Goal: Obtain resource: Obtain resource

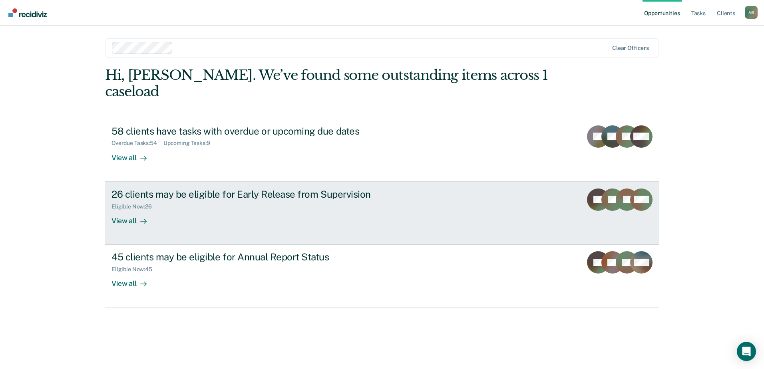
click at [123, 210] on div "View all" at bounding box center [133, 218] width 45 height 16
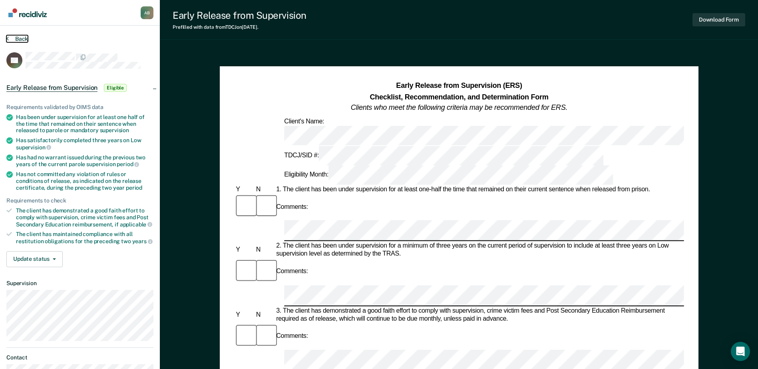
click at [18, 37] on button "Back" at bounding box center [17, 38] width 22 height 7
click at [721, 21] on button "Download Form" at bounding box center [718, 19] width 53 height 13
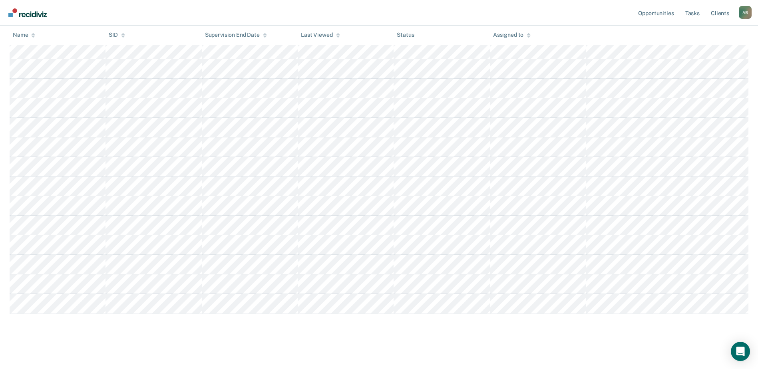
scroll to position [379, 0]
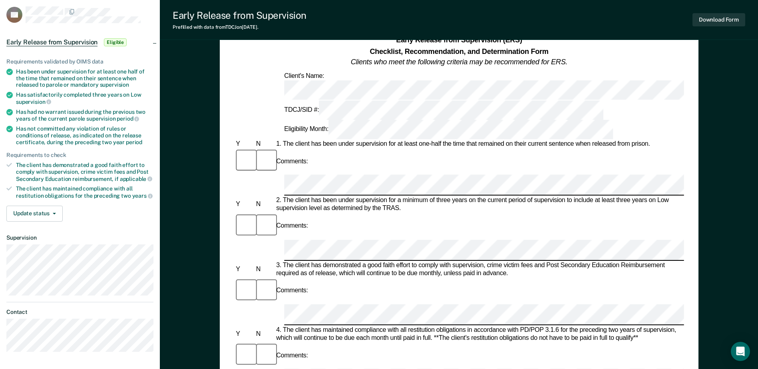
scroll to position [40, 0]
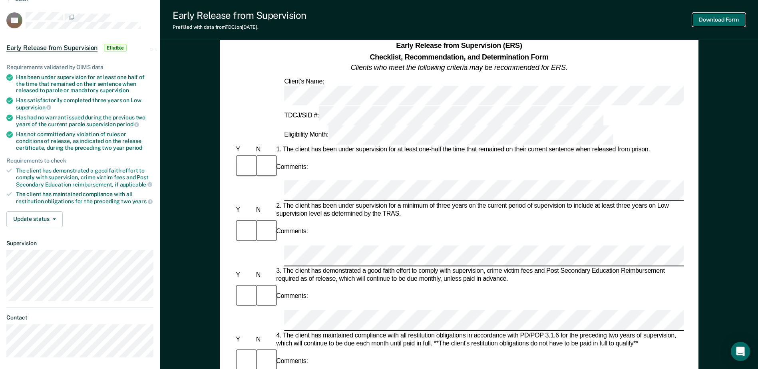
click at [725, 20] on button "Download Form" at bounding box center [718, 19] width 53 height 13
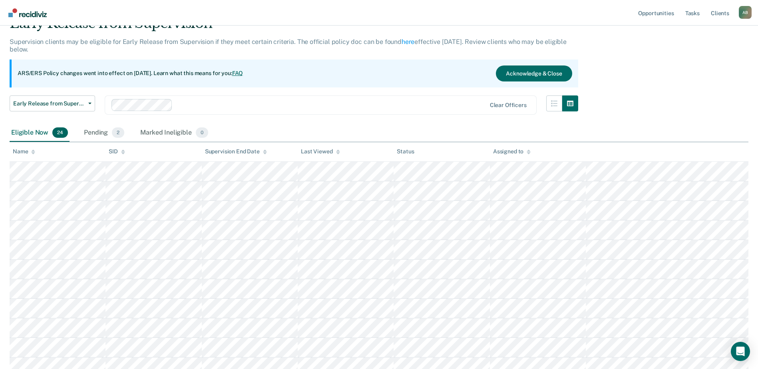
scroll to position [360, 0]
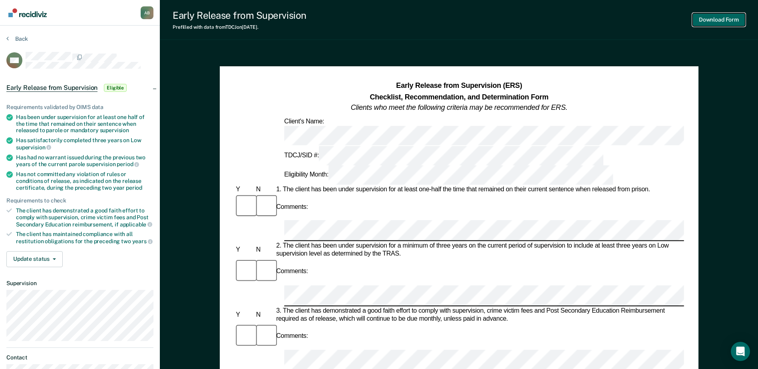
click at [730, 18] on button "Download Form" at bounding box center [718, 19] width 53 height 13
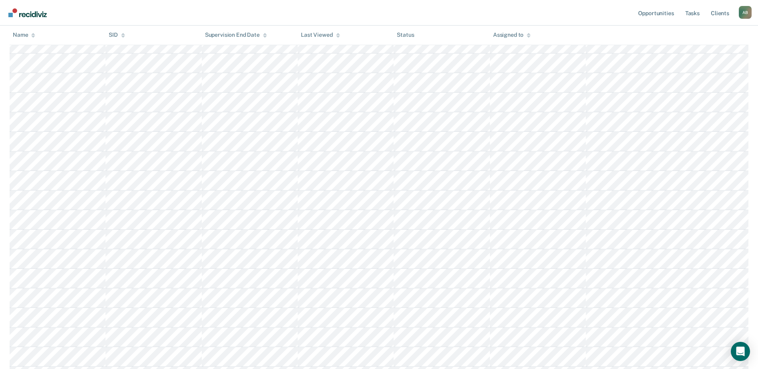
scroll to position [260, 0]
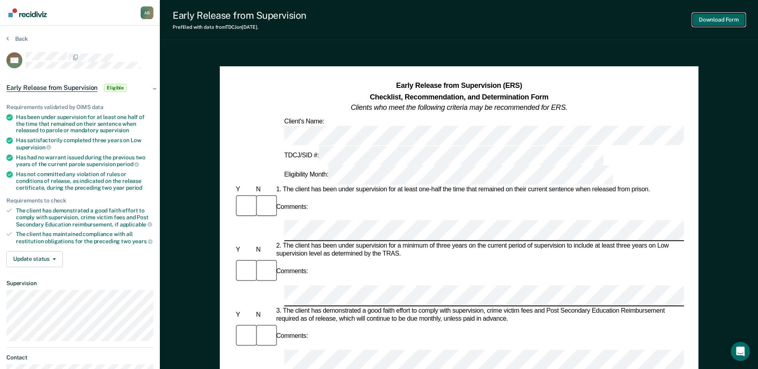
click at [723, 18] on button "Download Form" at bounding box center [718, 19] width 53 height 13
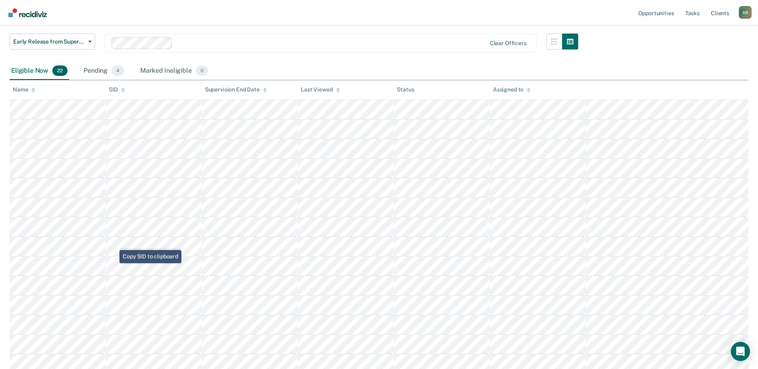
scroll to position [81, 0]
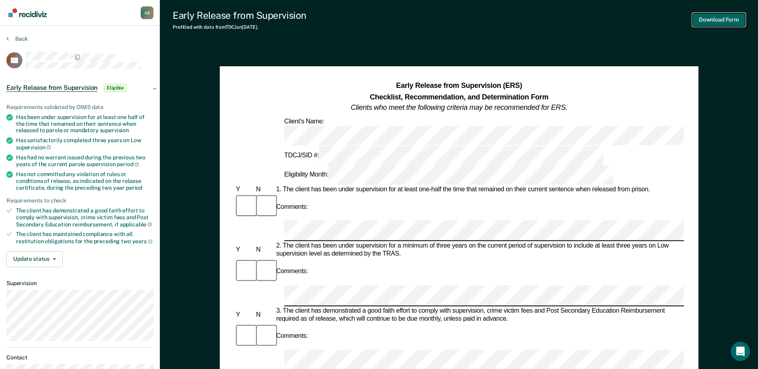
click at [701, 17] on button "Download Form" at bounding box center [718, 19] width 53 height 13
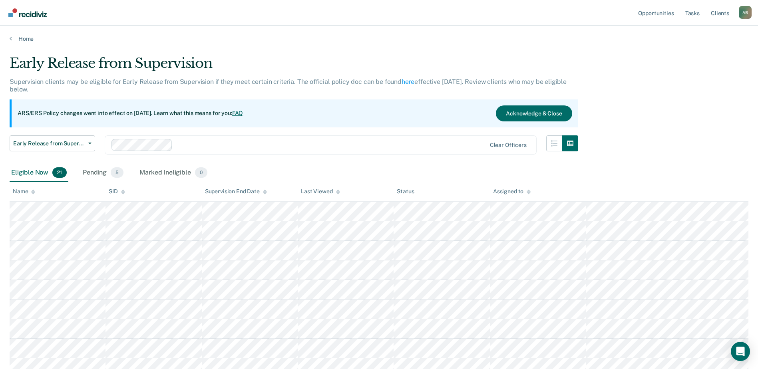
scroll to position [81, 0]
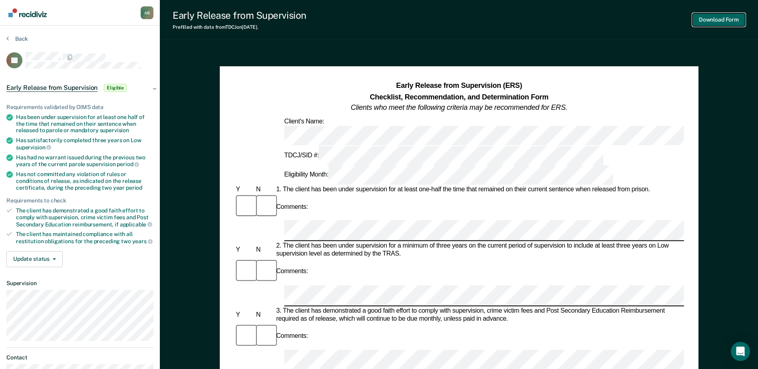
click at [706, 19] on button "Download Form" at bounding box center [718, 19] width 53 height 13
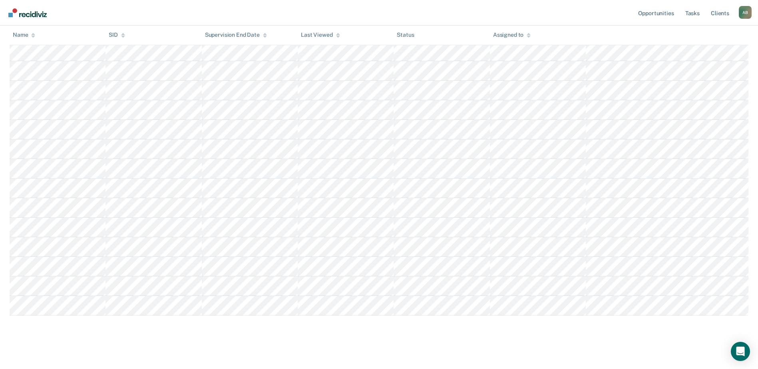
scroll to position [282, 0]
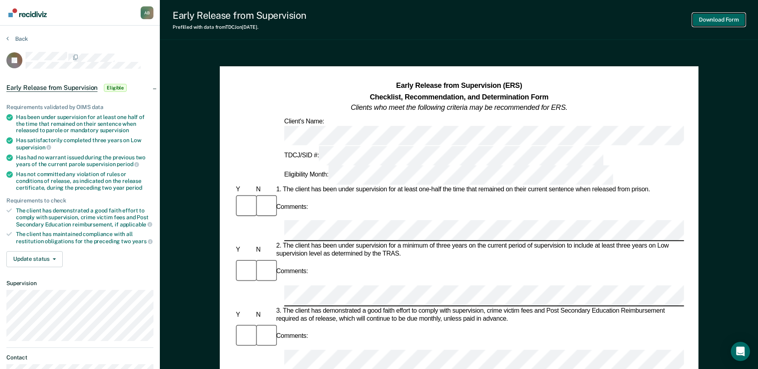
click at [718, 18] on button "Download Form" at bounding box center [718, 19] width 53 height 13
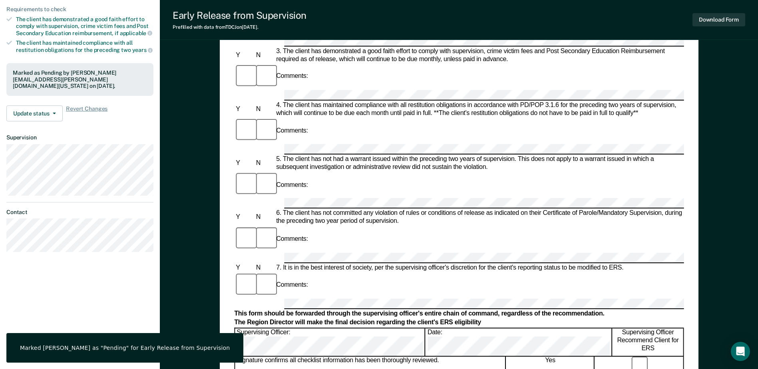
scroll to position [200, 0]
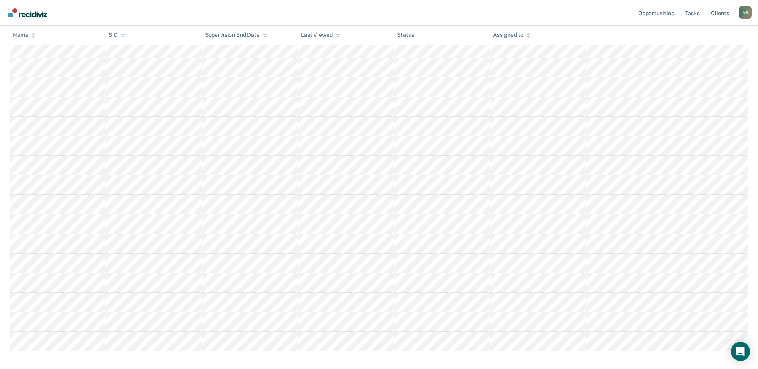
scroll to position [182, 0]
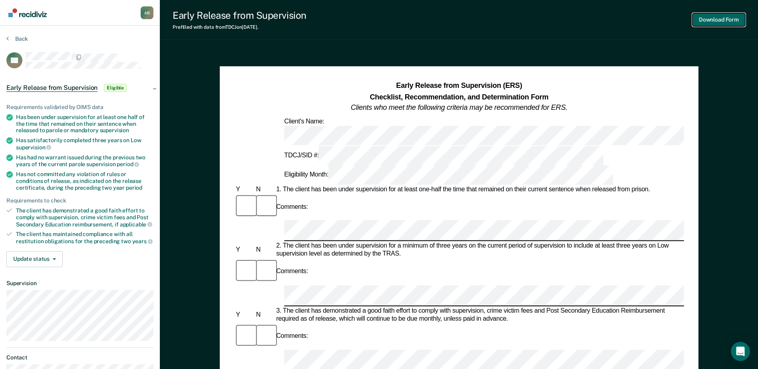
click at [703, 20] on button "Download Form" at bounding box center [718, 19] width 53 height 13
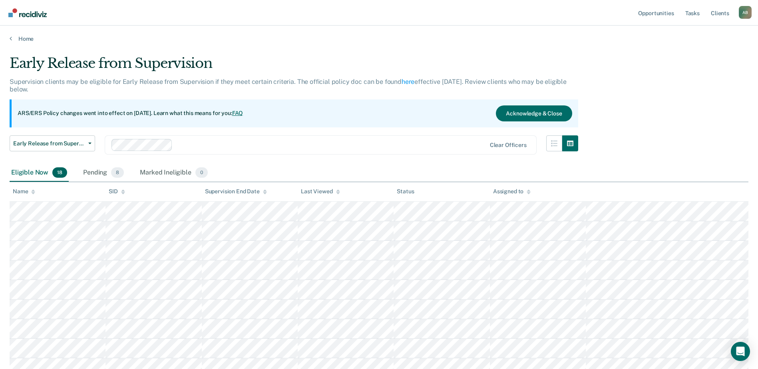
scroll to position [182, 0]
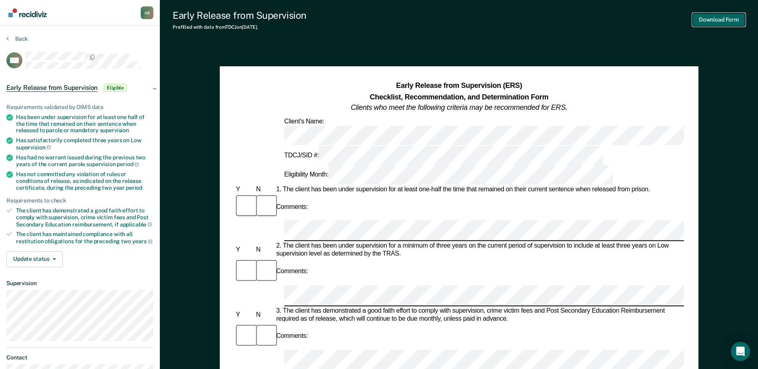
click at [725, 20] on button "Download Form" at bounding box center [718, 19] width 53 height 13
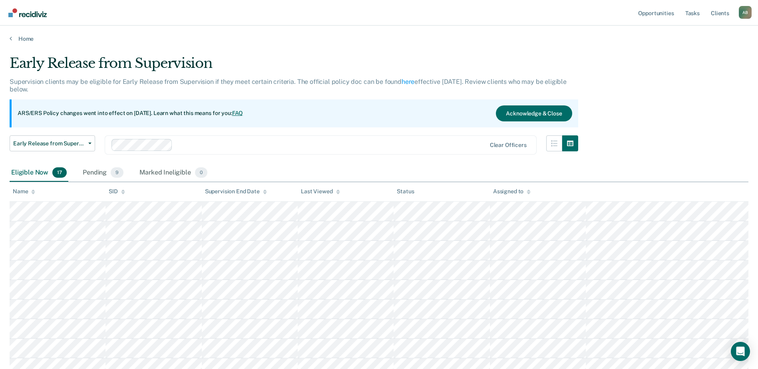
scroll to position [182, 0]
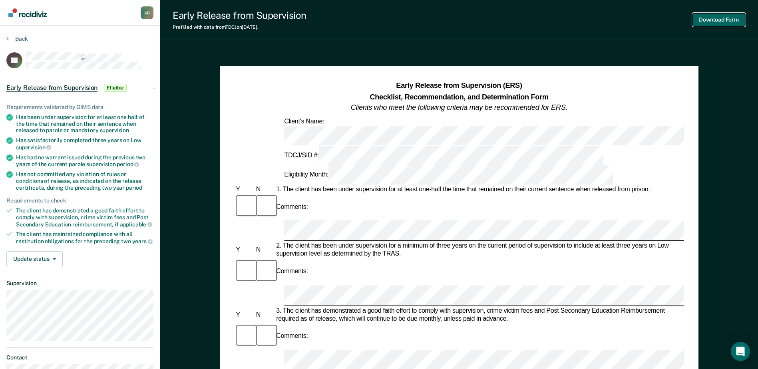
click at [718, 19] on button "Download Form" at bounding box center [718, 19] width 53 height 13
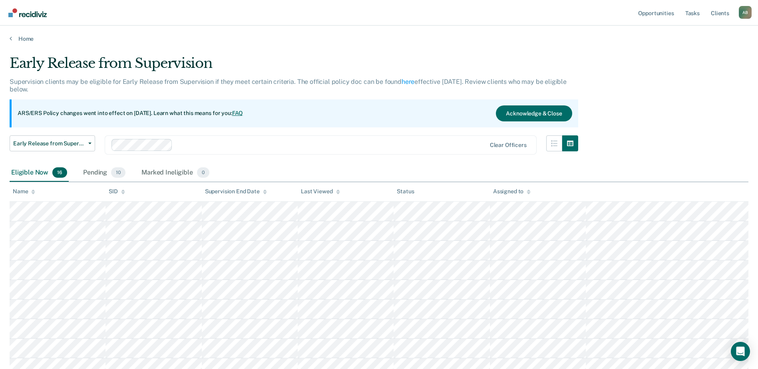
scroll to position [182, 0]
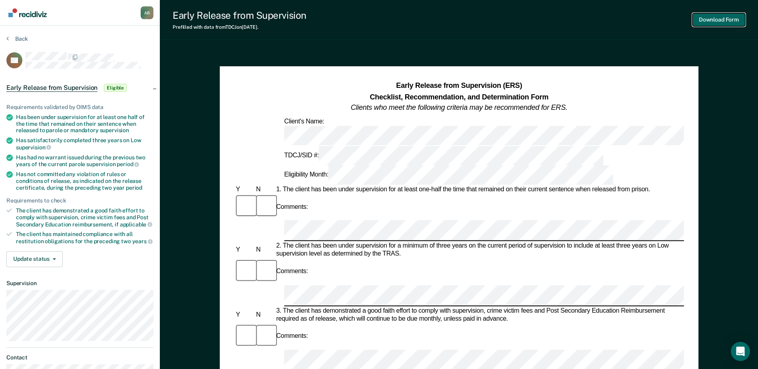
click at [730, 18] on button "Download Form" at bounding box center [718, 19] width 53 height 13
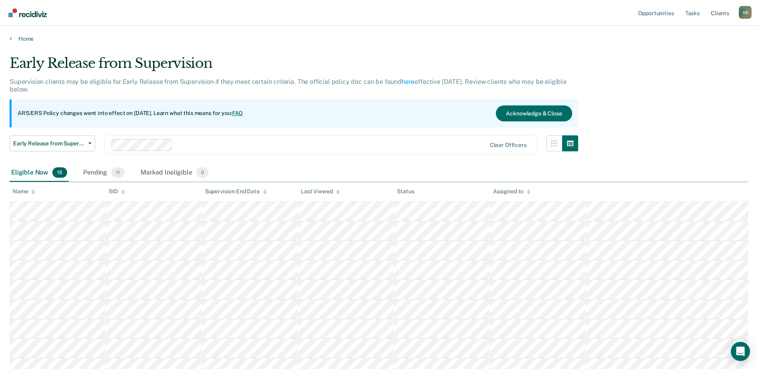
scroll to position [182, 0]
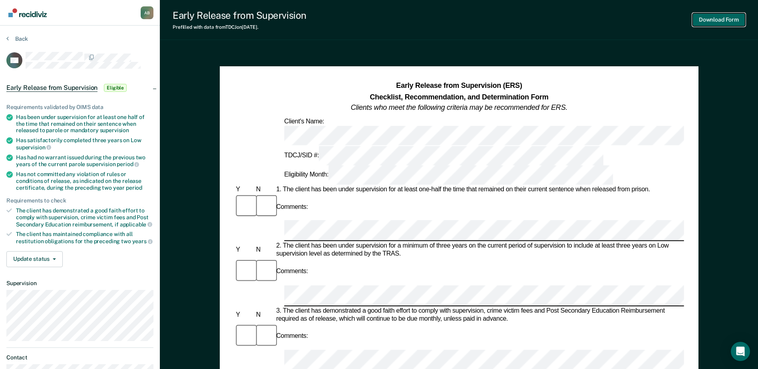
click at [714, 19] on button "Download Form" at bounding box center [718, 19] width 53 height 13
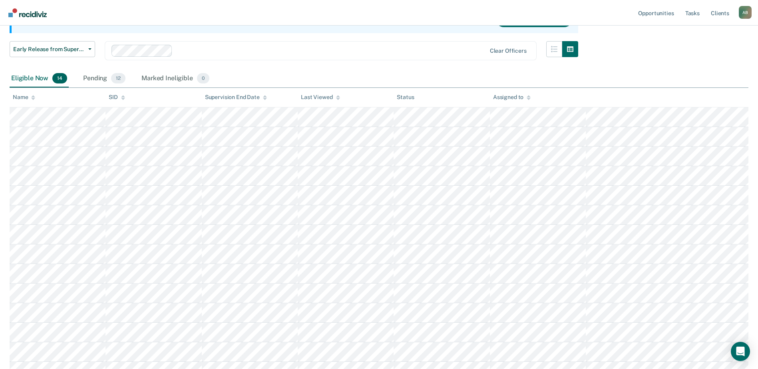
scroll to position [84, 0]
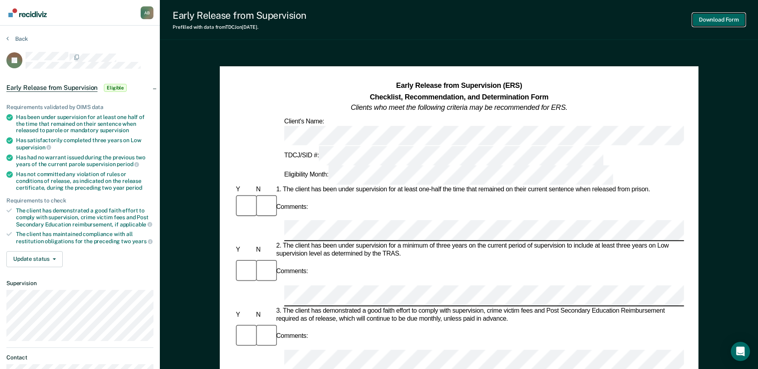
click at [710, 19] on button "Download Form" at bounding box center [718, 19] width 53 height 13
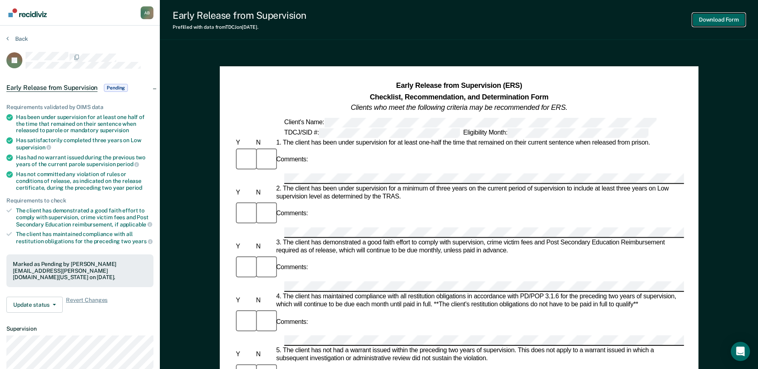
click at [725, 18] on button "Download Form" at bounding box center [718, 19] width 53 height 13
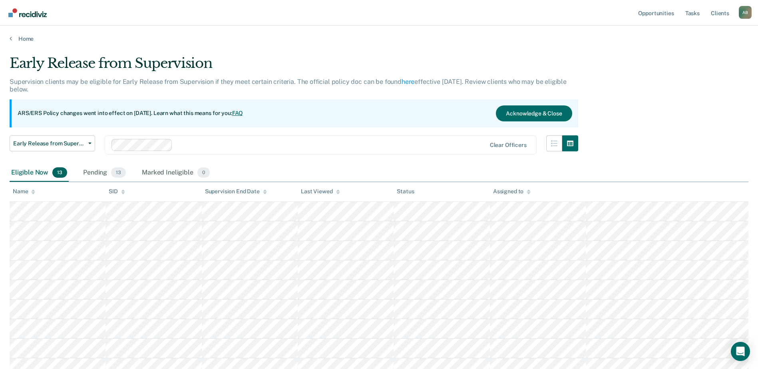
scroll to position [84, 0]
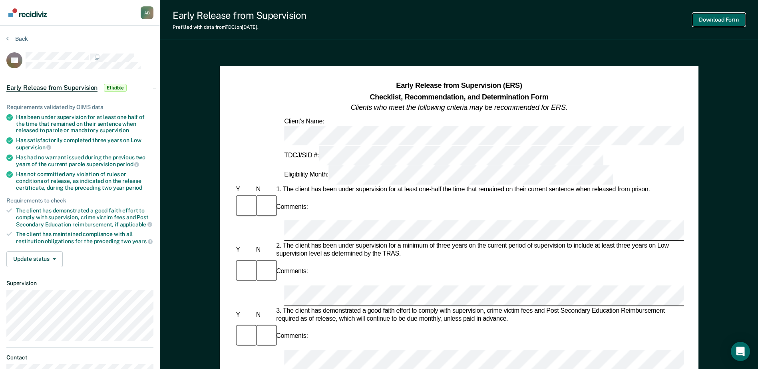
click at [726, 19] on button "Download Form" at bounding box center [718, 19] width 53 height 13
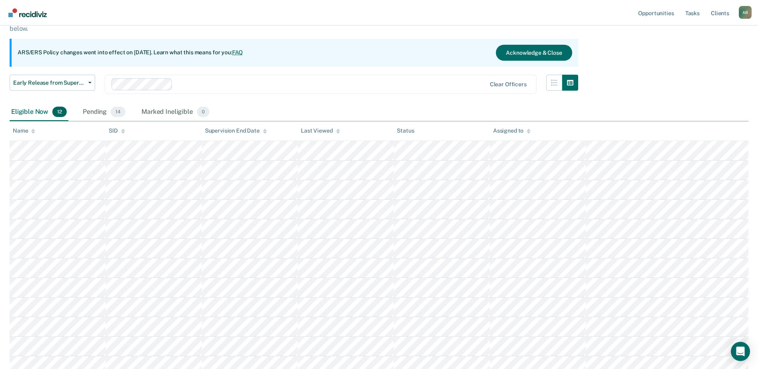
scroll to position [45, 0]
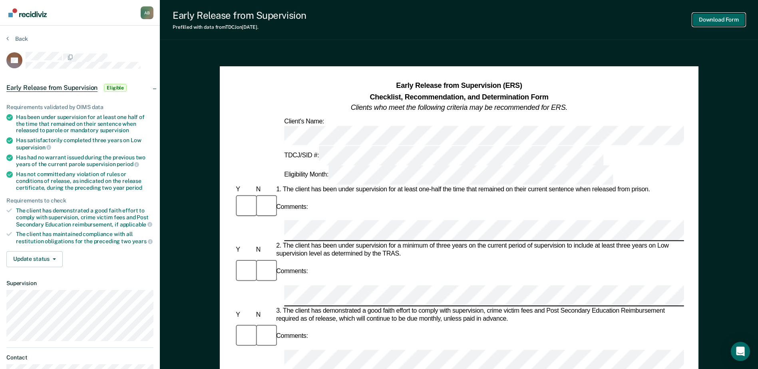
click at [722, 20] on button "Download Form" at bounding box center [718, 19] width 53 height 13
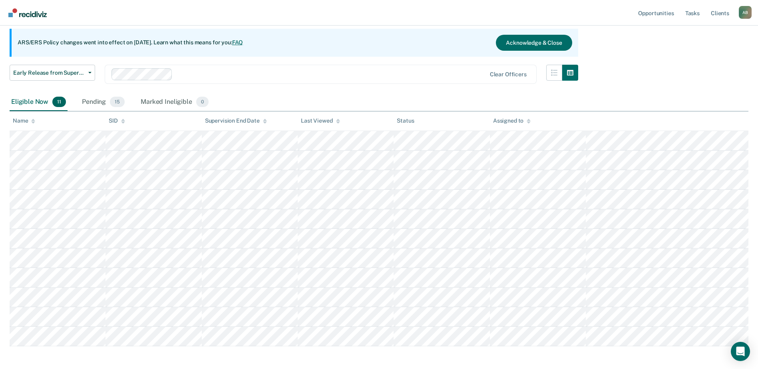
scroll to position [85, 0]
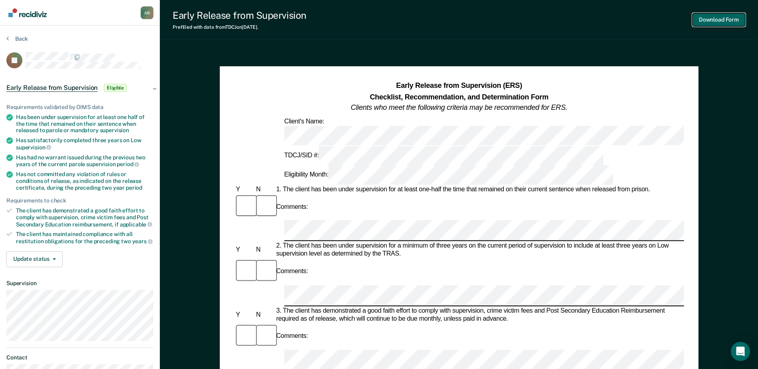
click at [726, 18] on button "Download Form" at bounding box center [718, 19] width 53 height 13
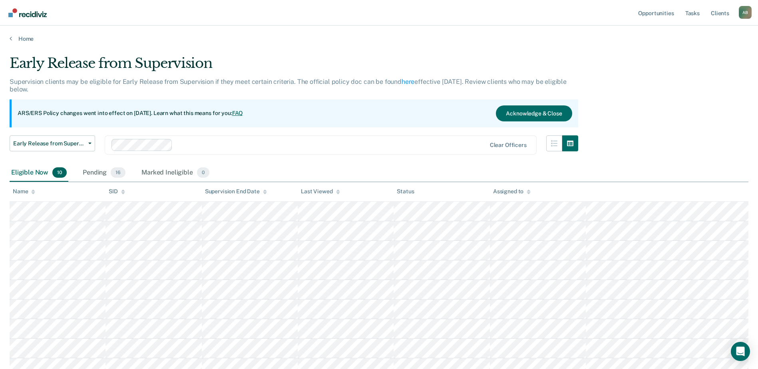
scroll to position [85, 0]
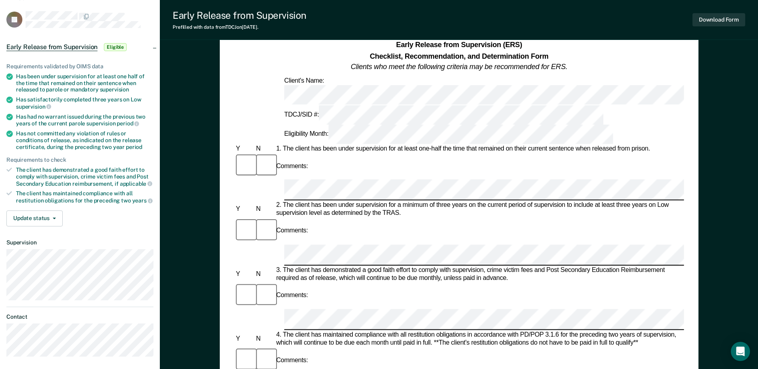
scroll to position [40, 0]
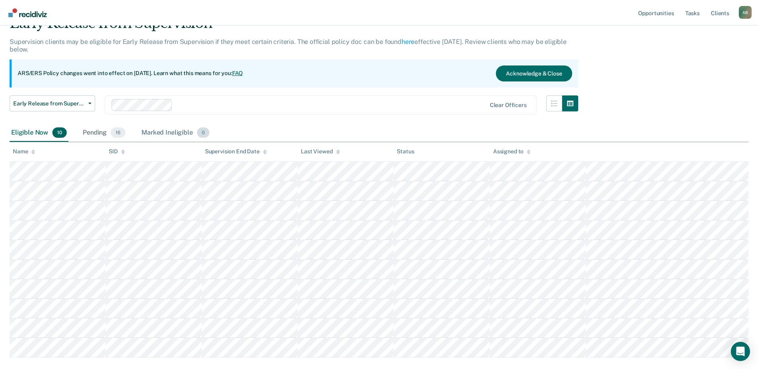
scroll to position [85, 0]
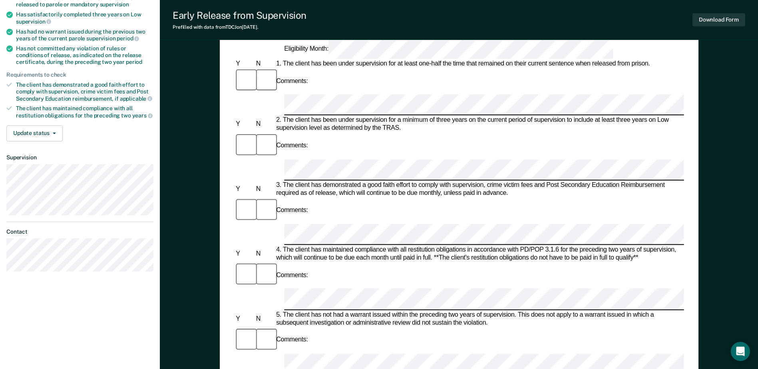
scroll to position [80, 0]
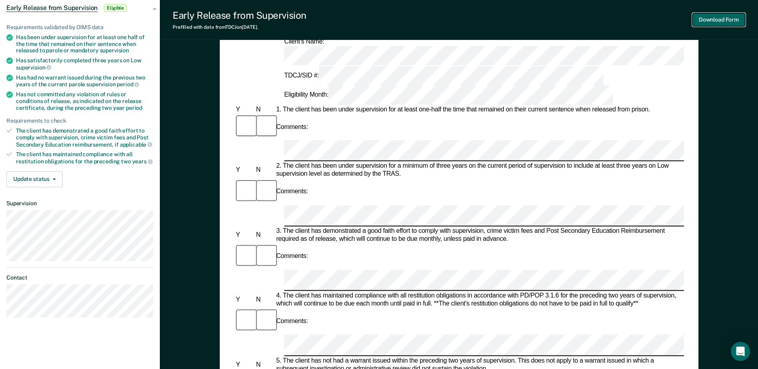
click at [704, 17] on button "Download Form" at bounding box center [718, 19] width 53 height 13
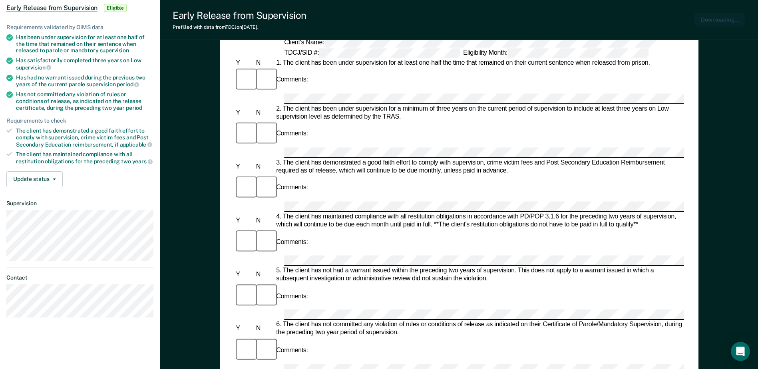
scroll to position [0, 0]
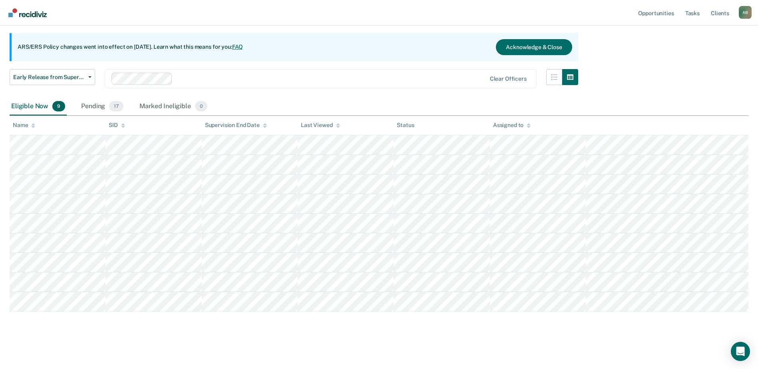
scroll to position [66, 0]
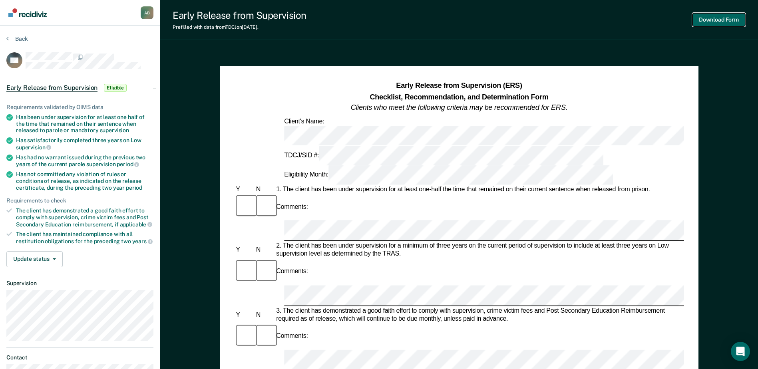
click at [729, 18] on button "Download Form" at bounding box center [718, 19] width 53 height 13
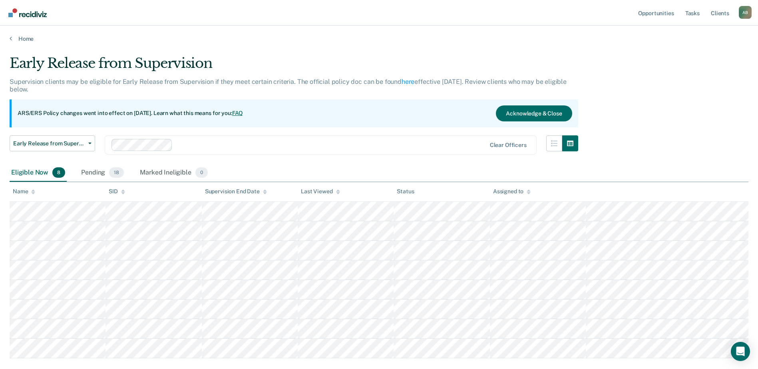
scroll to position [47, 0]
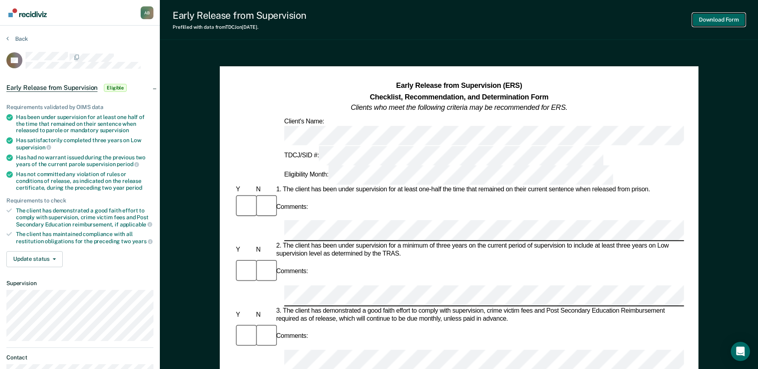
click at [705, 18] on button "Download Form" at bounding box center [718, 19] width 53 height 13
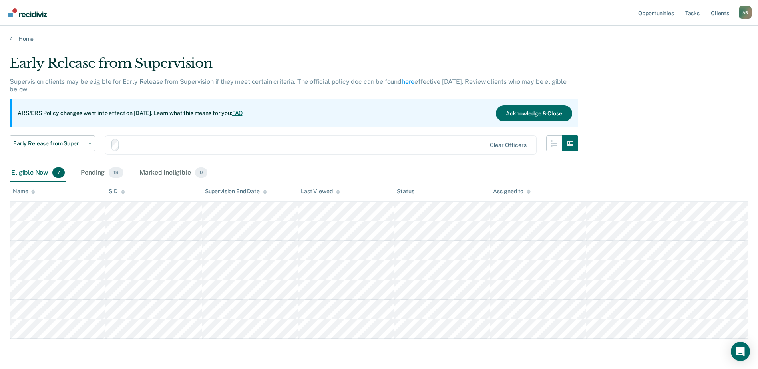
scroll to position [27, 0]
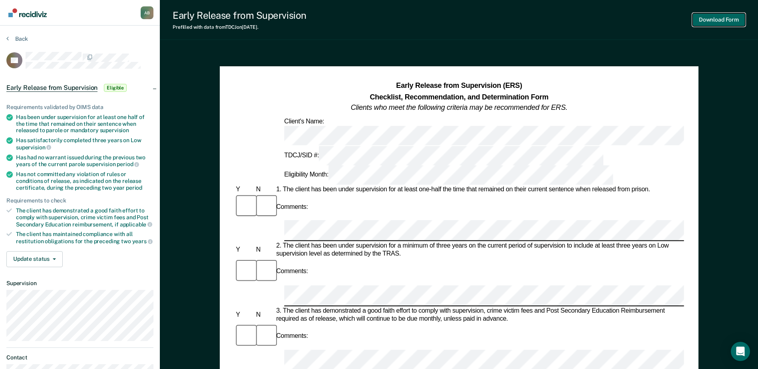
click at [723, 19] on button "Download Form" at bounding box center [718, 19] width 53 height 13
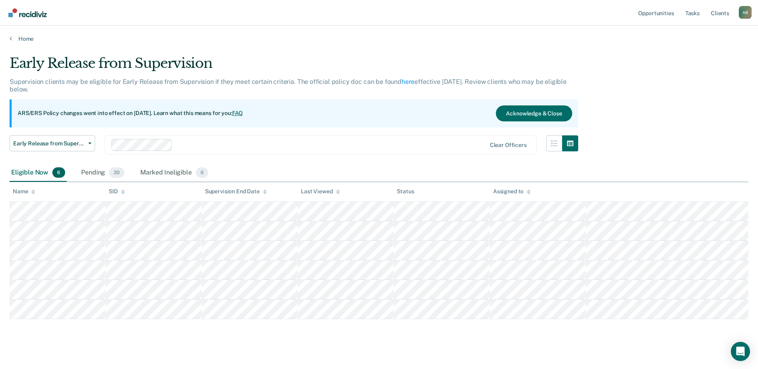
scroll to position [8, 0]
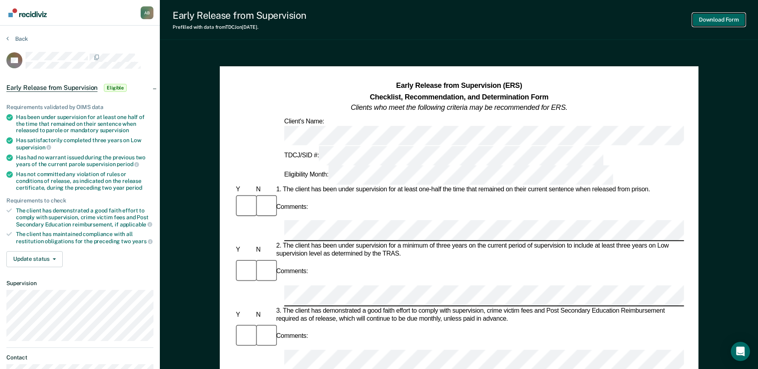
click at [726, 19] on button "Download Form" at bounding box center [718, 19] width 53 height 13
click at [700, 18] on button "Download Form" at bounding box center [718, 19] width 53 height 13
click at [707, 17] on button "Download Form" at bounding box center [718, 19] width 53 height 13
click at [716, 18] on button "Download Form" at bounding box center [718, 19] width 53 height 13
click at [715, 17] on button "Download Form" at bounding box center [718, 19] width 53 height 13
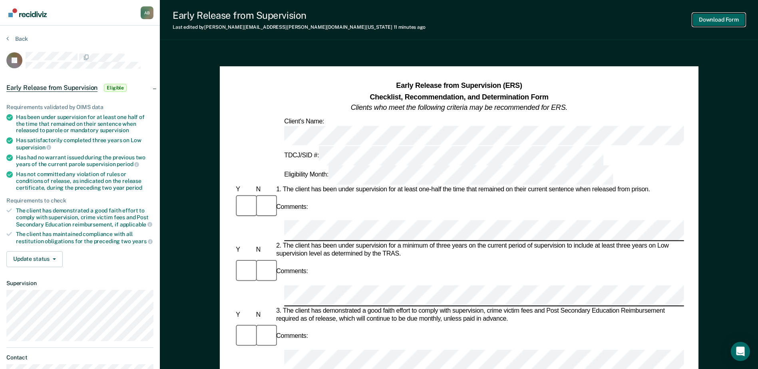
click at [707, 18] on button "Download Form" at bounding box center [718, 19] width 53 height 13
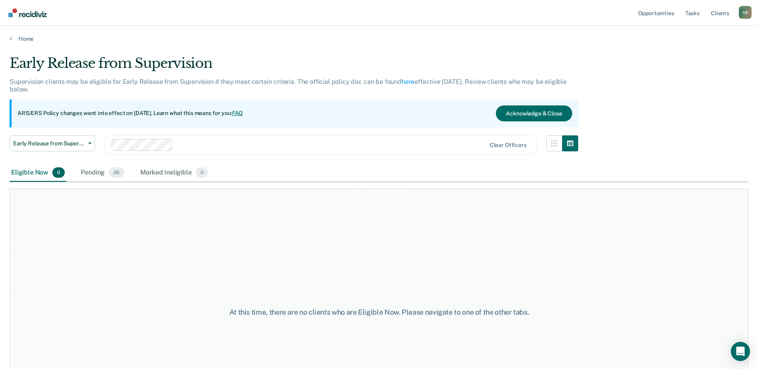
scroll to position [8, 0]
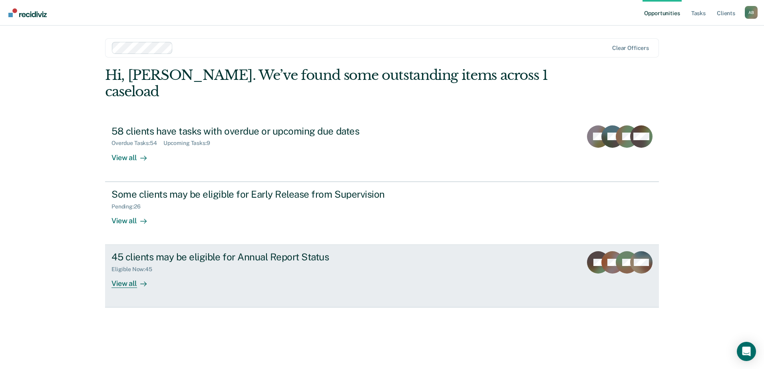
click at [129, 273] on div "View all" at bounding box center [133, 281] width 45 height 16
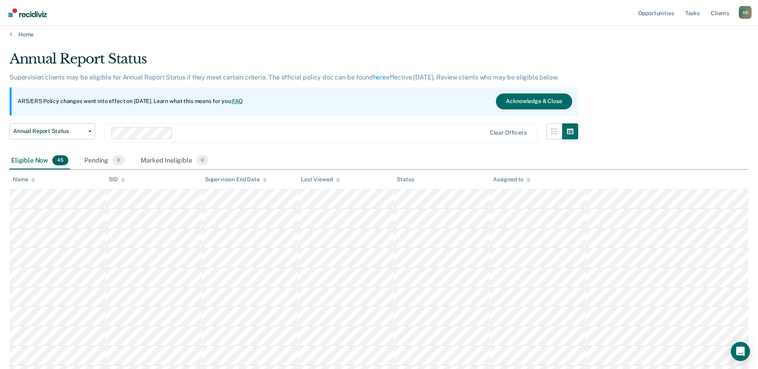
scroll to position [4, 0]
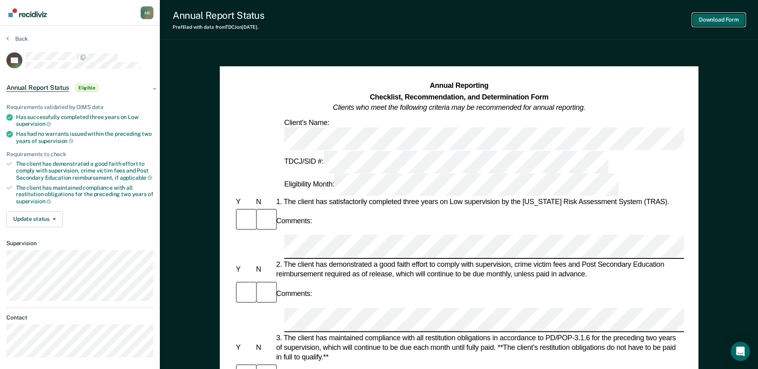
click at [735, 20] on button "Download Form" at bounding box center [718, 19] width 53 height 13
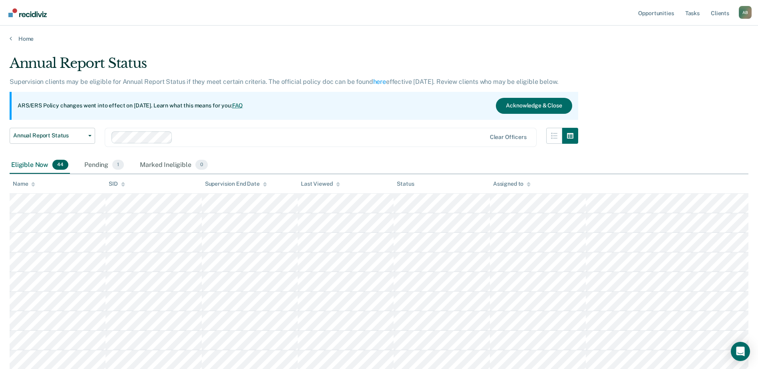
scroll to position [4, 0]
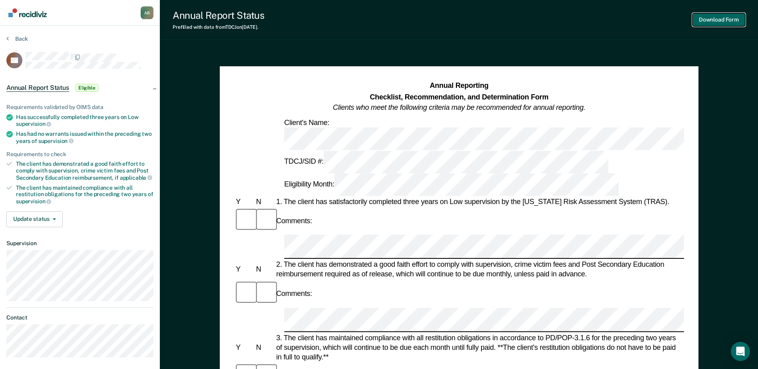
click at [725, 17] on button "Download Form" at bounding box center [718, 19] width 53 height 13
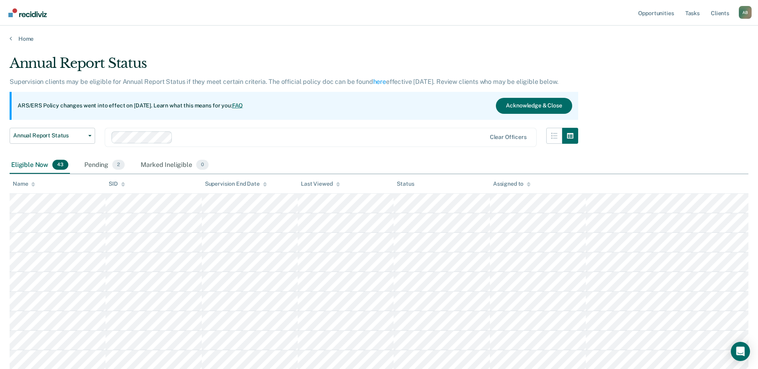
scroll to position [4, 0]
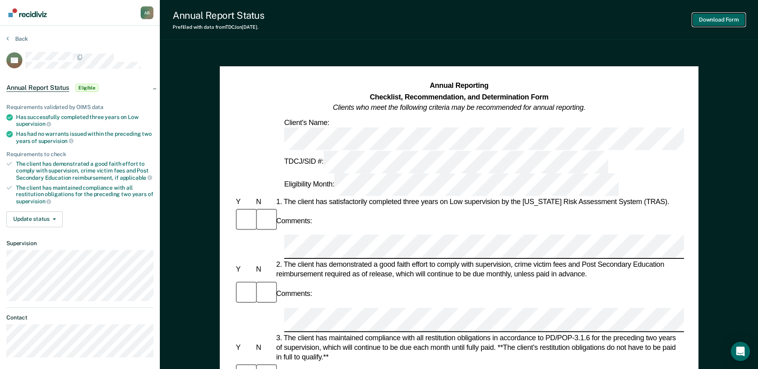
click at [718, 19] on button "Download Form" at bounding box center [718, 19] width 53 height 13
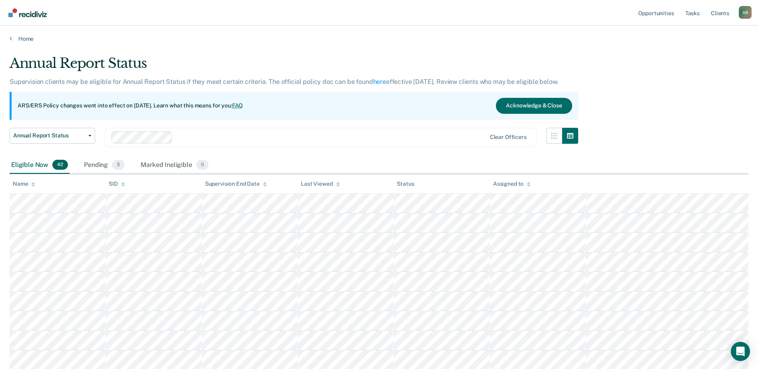
scroll to position [4, 0]
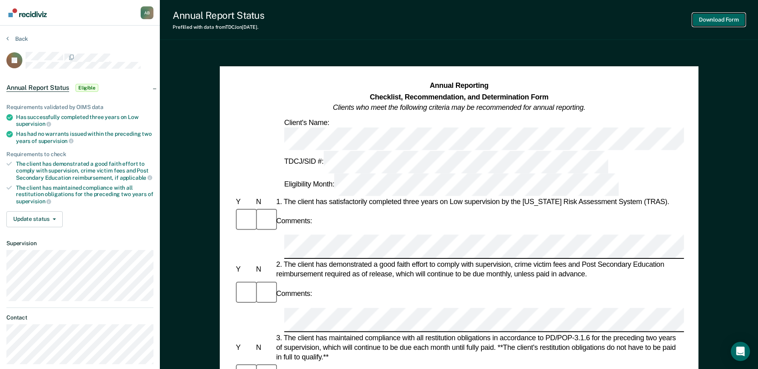
click at [711, 19] on button "Download Form" at bounding box center [718, 19] width 53 height 13
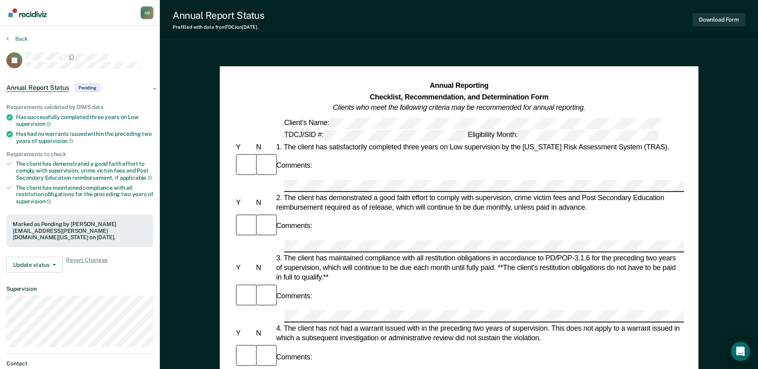
scroll to position [4, 0]
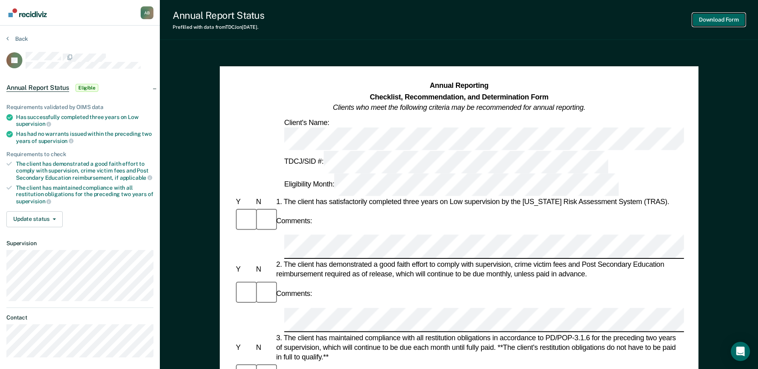
click at [710, 18] on button "Download Form" at bounding box center [718, 19] width 53 height 13
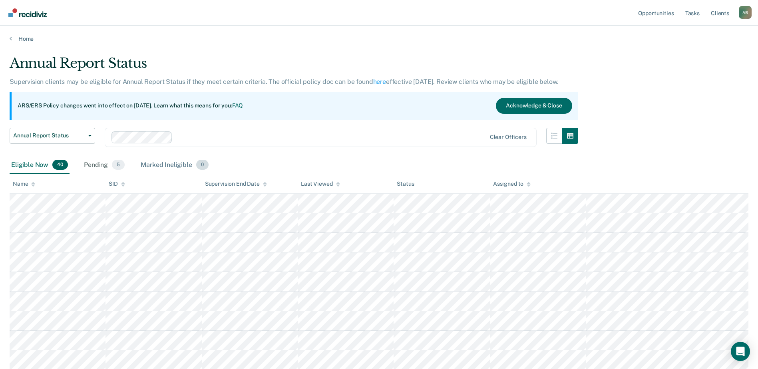
scroll to position [4, 0]
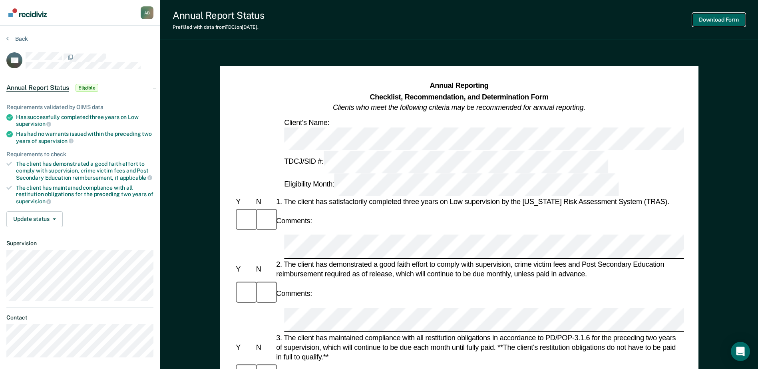
click at [722, 18] on button "Download Form" at bounding box center [718, 19] width 53 height 13
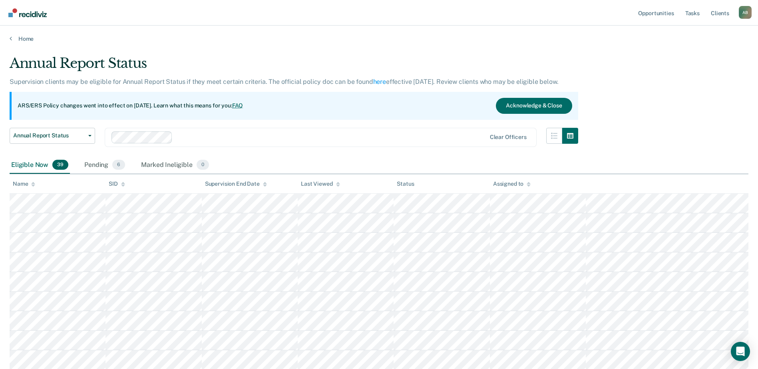
scroll to position [4, 0]
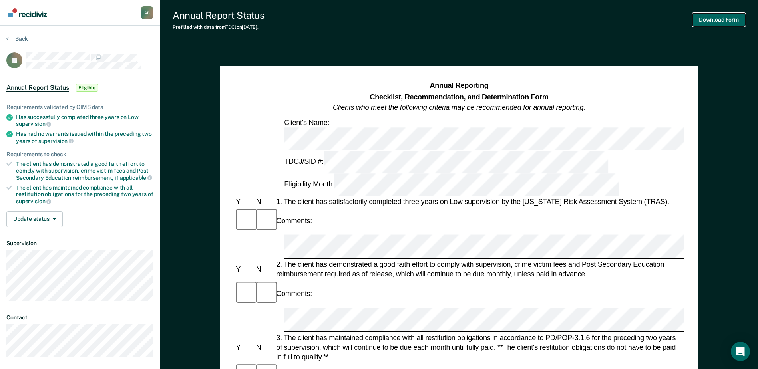
click at [704, 18] on button "Download Form" at bounding box center [718, 19] width 53 height 13
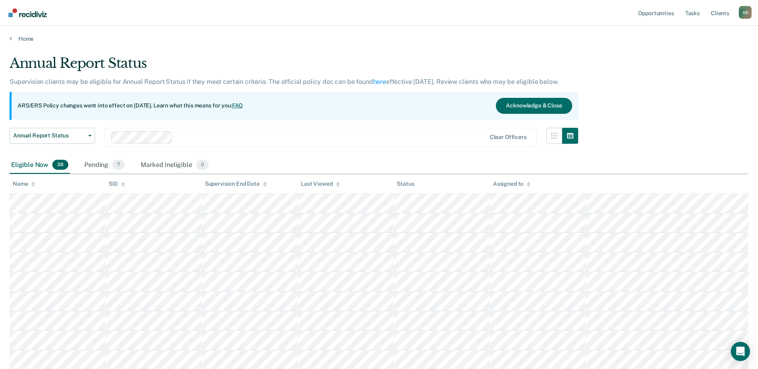
scroll to position [4, 0]
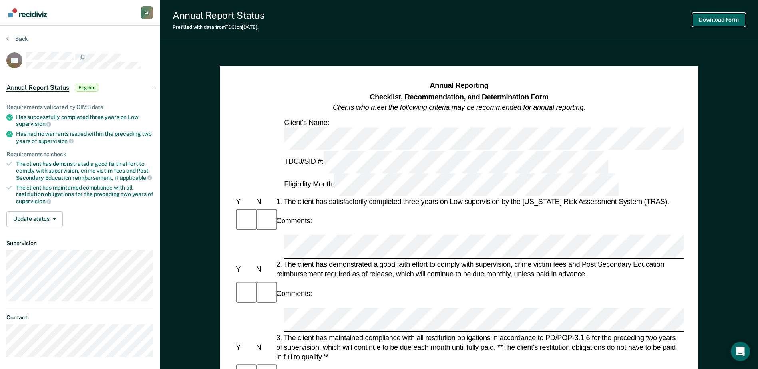
click at [714, 16] on button "Download Form" at bounding box center [718, 19] width 53 height 13
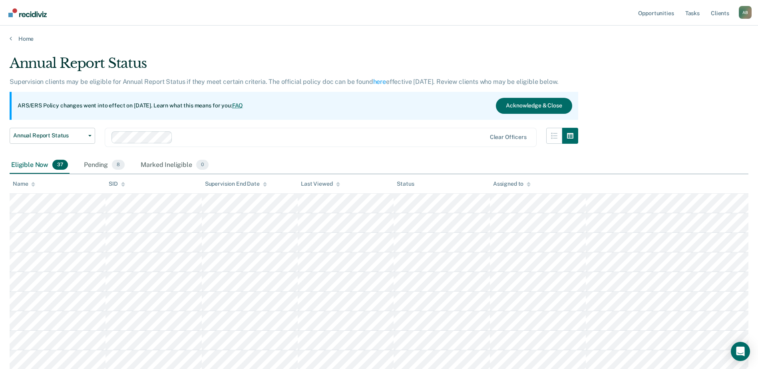
scroll to position [4, 0]
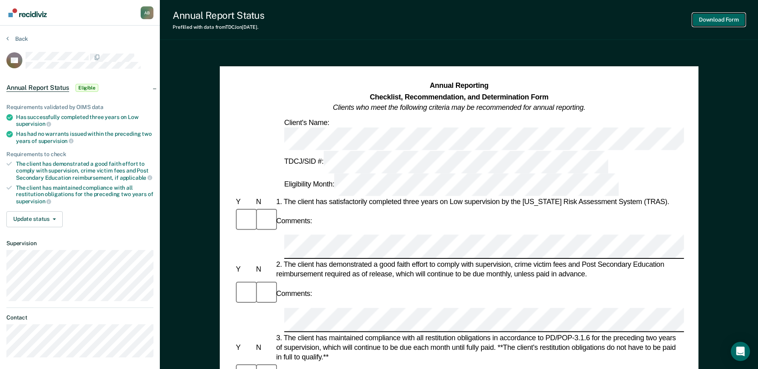
click at [708, 18] on button "Download Form" at bounding box center [718, 19] width 53 height 13
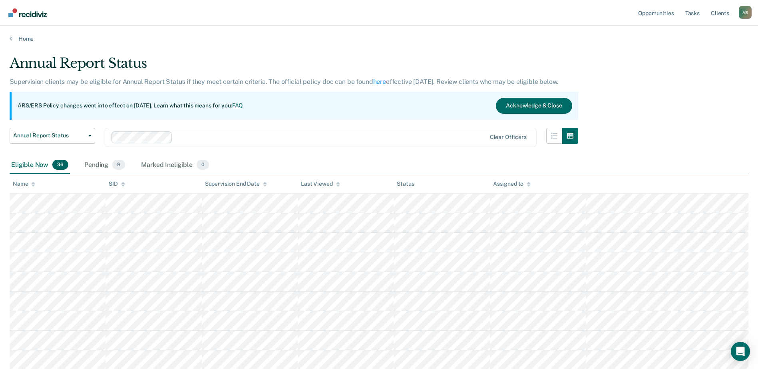
scroll to position [4, 0]
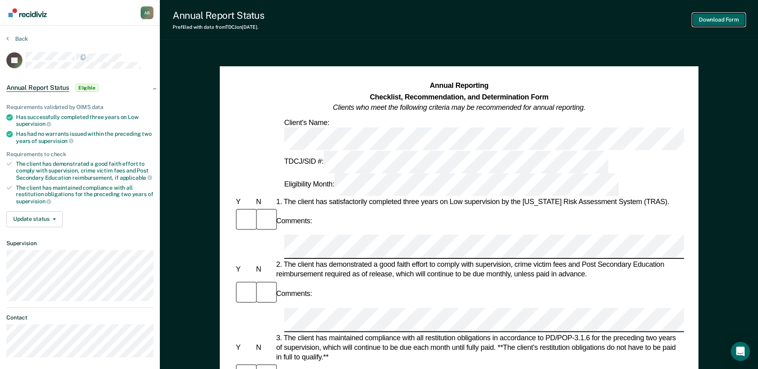
click at [714, 18] on button "Download Form" at bounding box center [718, 19] width 53 height 13
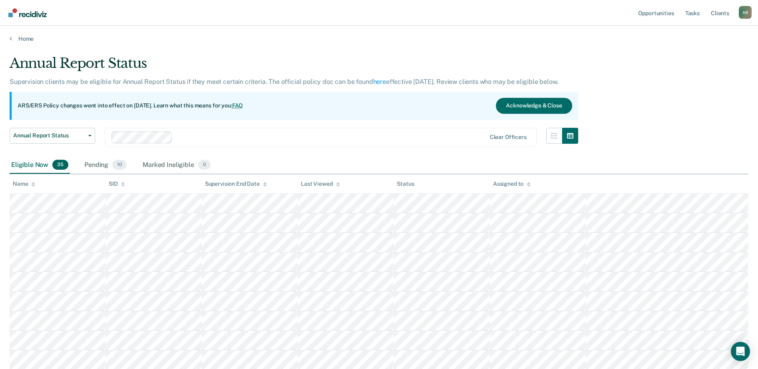
scroll to position [4, 0]
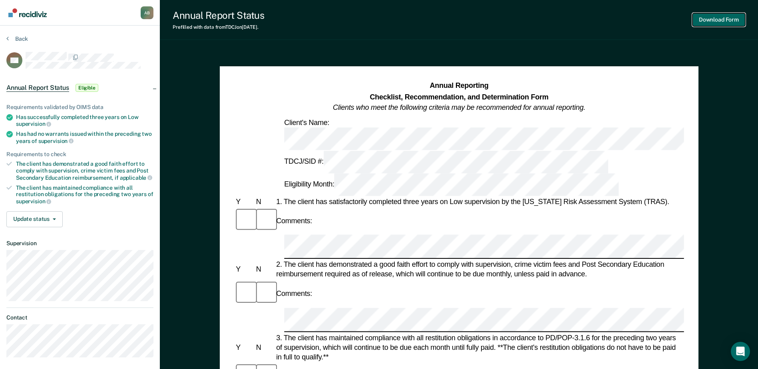
click at [730, 18] on button "Download Form" at bounding box center [718, 19] width 53 height 13
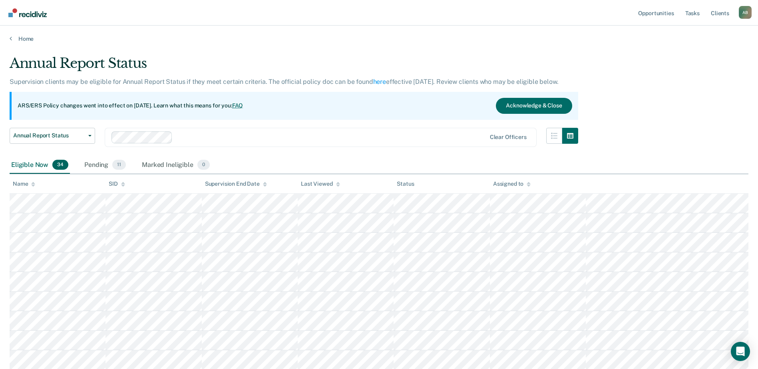
scroll to position [4, 0]
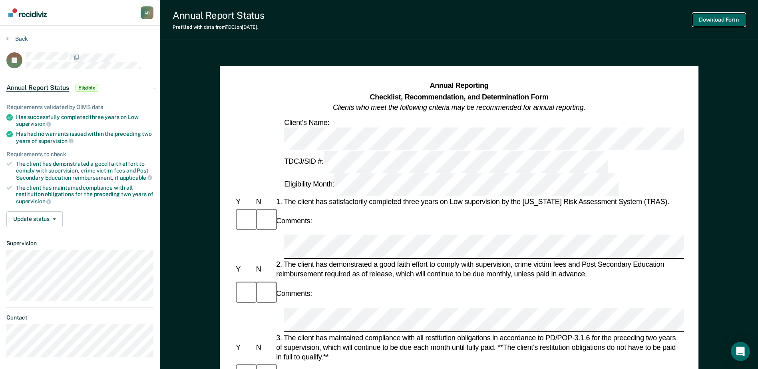
click at [705, 19] on button "Download Form" at bounding box center [718, 19] width 53 height 13
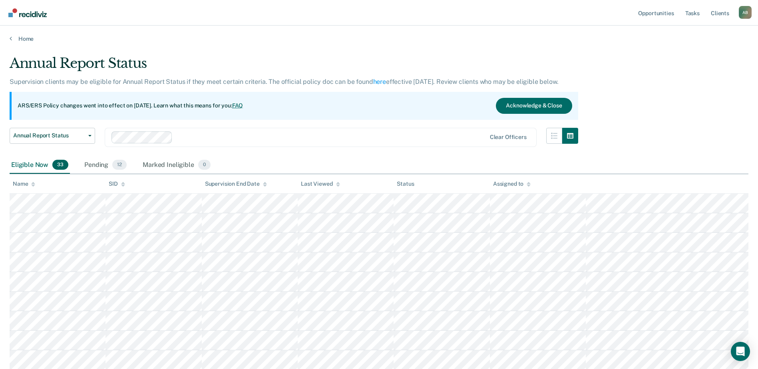
scroll to position [4, 0]
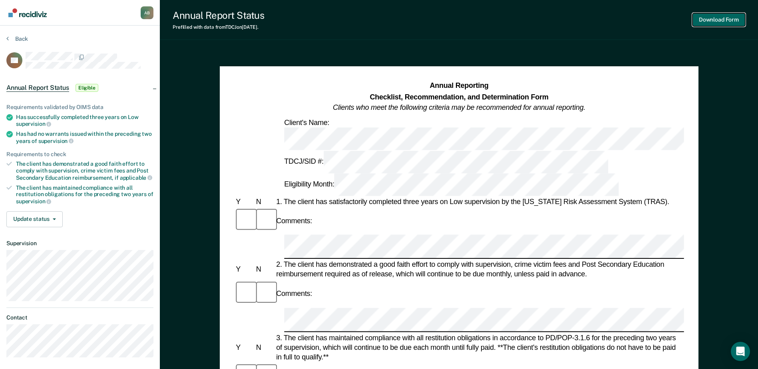
click at [730, 21] on button "Download Form" at bounding box center [718, 19] width 53 height 13
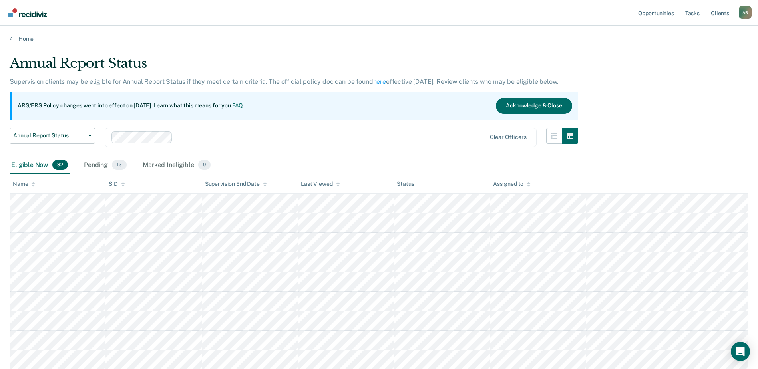
scroll to position [4, 0]
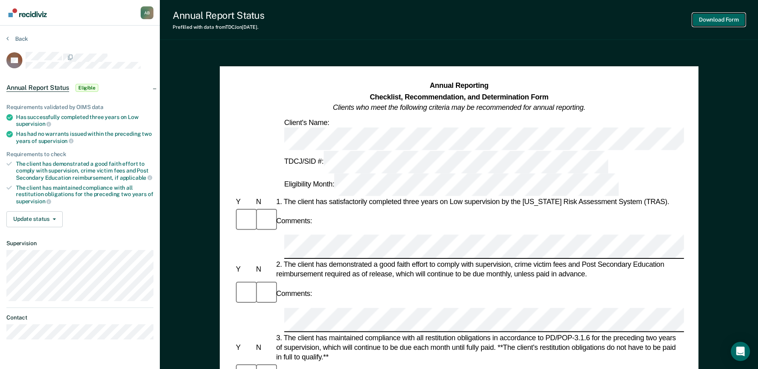
click at [734, 20] on button "Download Form" at bounding box center [718, 19] width 53 height 13
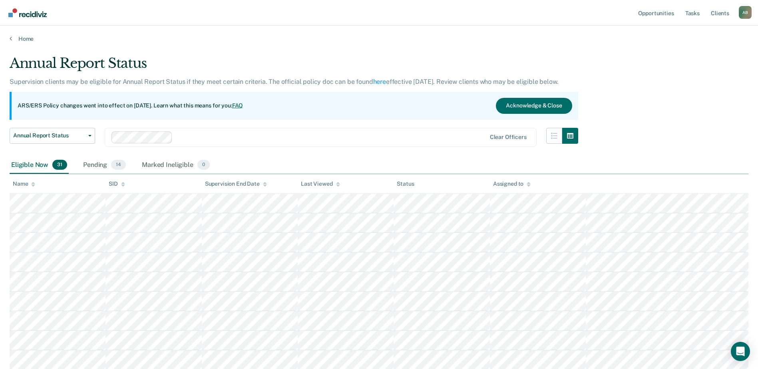
scroll to position [4, 0]
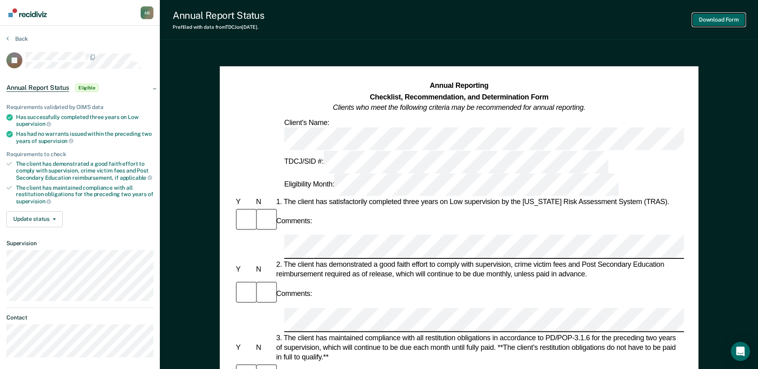
click at [703, 20] on button "Download Form" at bounding box center [718, 19] width 53 height 13
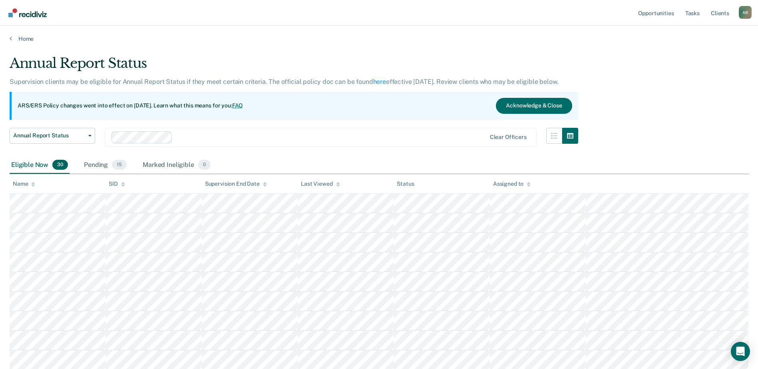
scroll to position [4, 0]
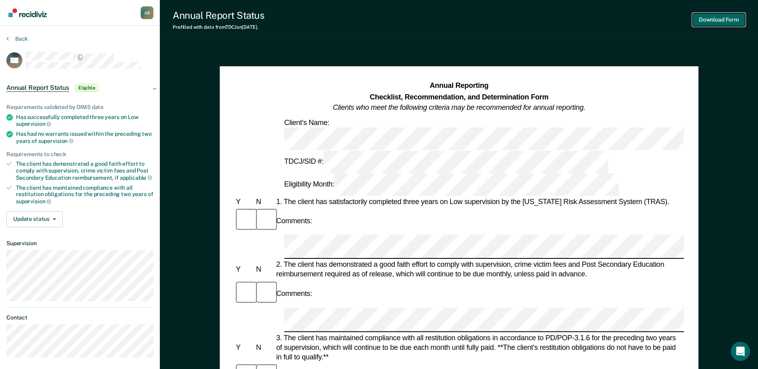
click at [703, 16] on button "Download Form" at bounding box center [718, 19] width 53 height 13
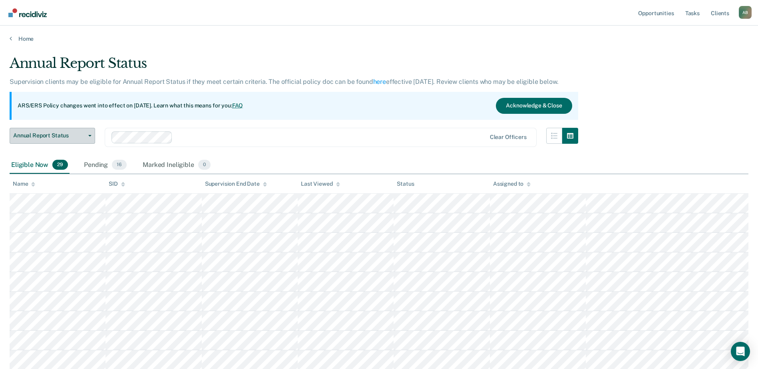
scroll to position [4, 0]
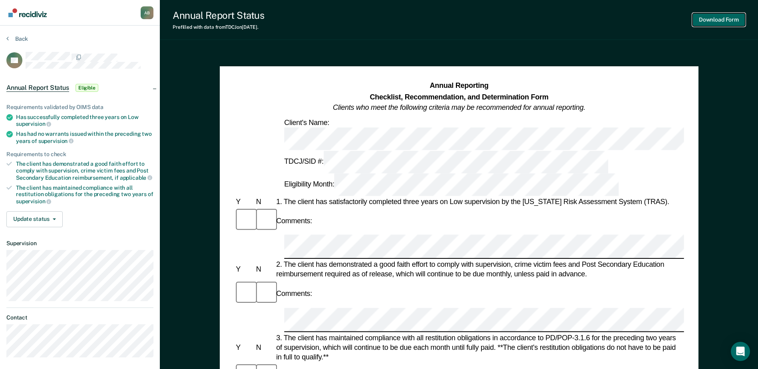
click at [724, 18] on button "Download Form" at bounding box center [718, 19] width 53 height 13
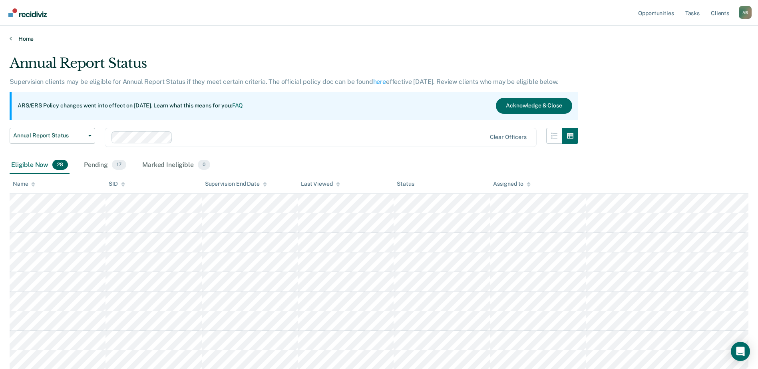
scroll to position [4, 0]
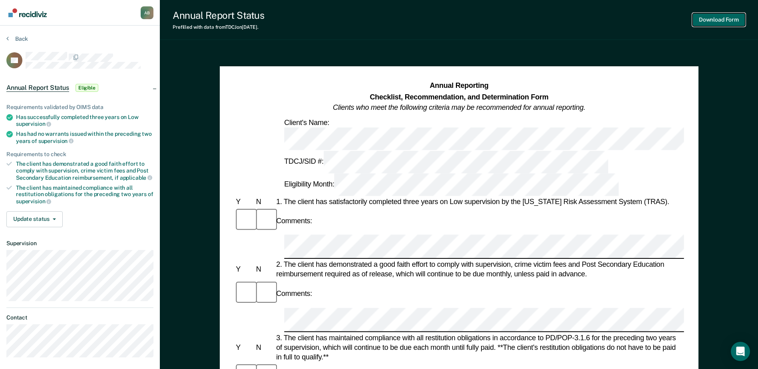
click at [706, 17] on button "Download Form" at bounding box center [718, 19] width 53 height 13
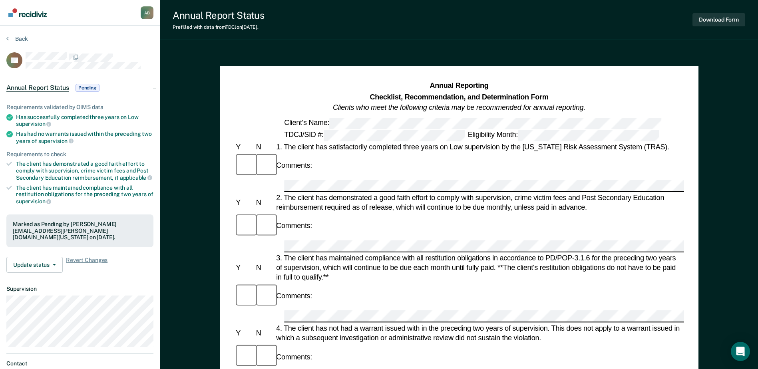
scroll to position [4, 0]
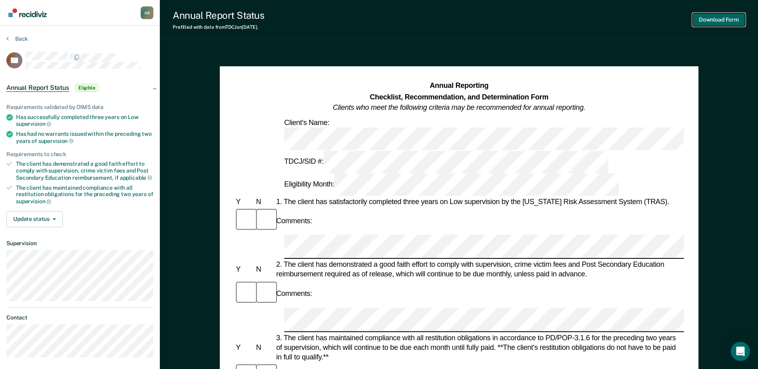
click at [720, 19] on button "Download Form" at bounding box center [718, 19] width 53 height 13
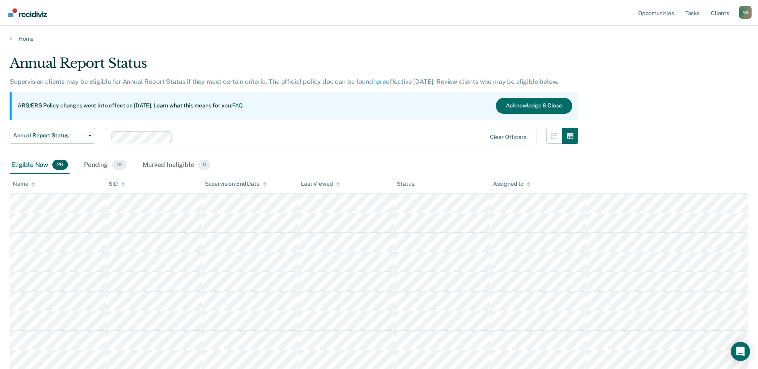
scroll to position [4, 0]
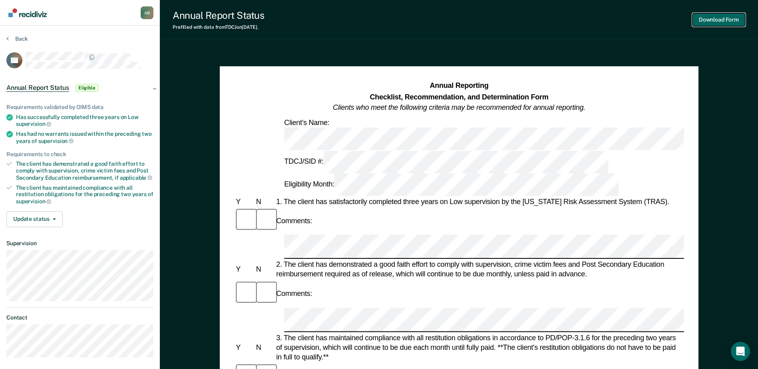
click at [718, 17] on button "Download Form" at bounding box center [718, 19] width 53 height 13
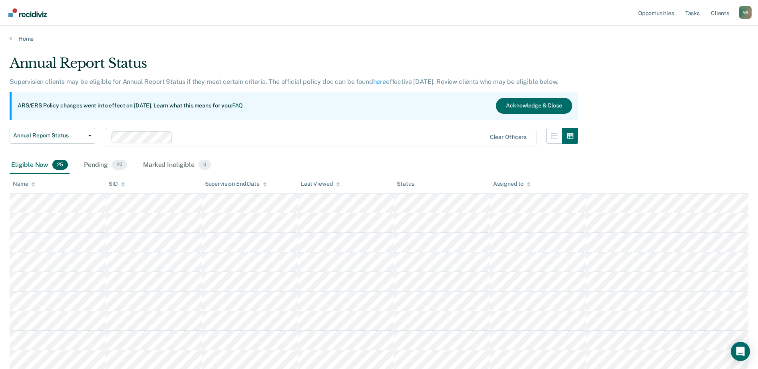
scroll to position [4, 0]
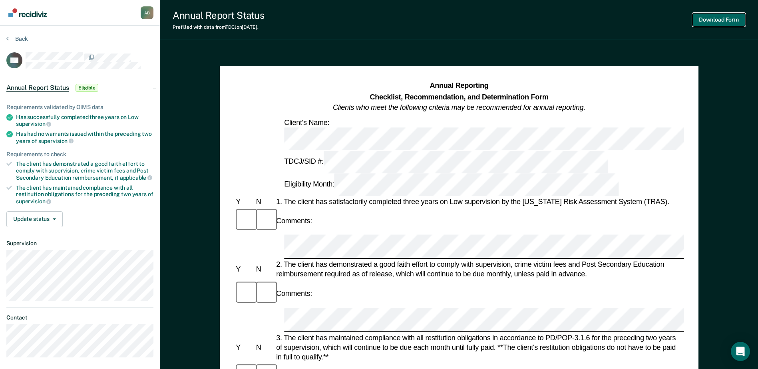
click at [729, 17] on button "Download Form" at bounding box center [718, 19] width 53 height 13
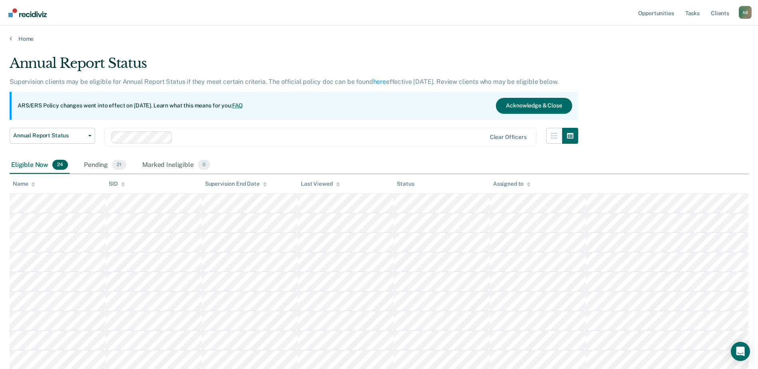
scroll to position [4, 0]
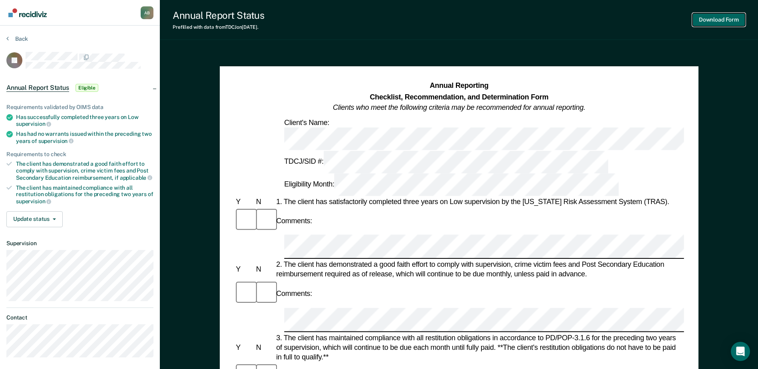
click at [726, 17] on button "Download Form" at bounding box center [718, 19] width 53 height 13
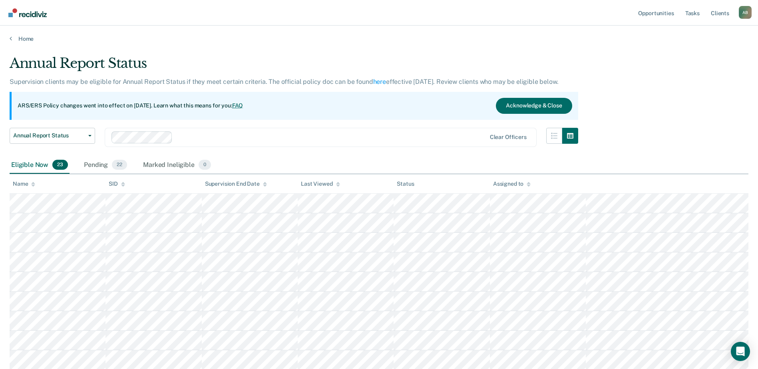
scroll to position [4, 0]
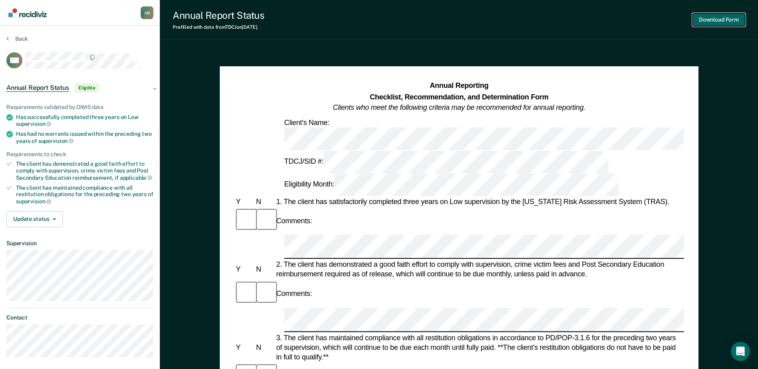
click at [727, 19] on button "Download Form" at bounding box center [718, 19] width 53 height 13
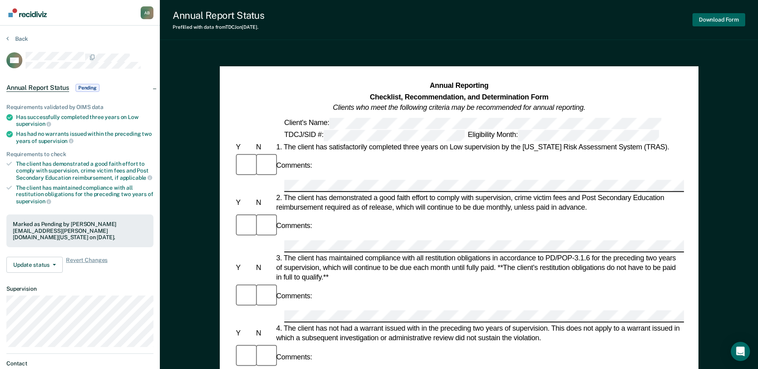
scroll to position [4, 0]
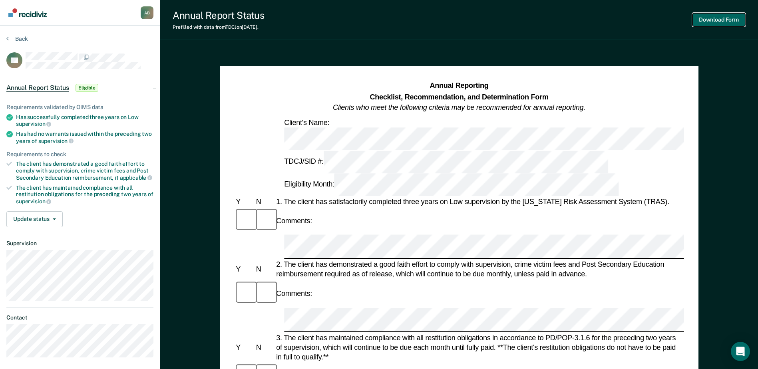
click at [722, 18] on button "Download Form" at bounding box center [718, 19] width 53 height 13
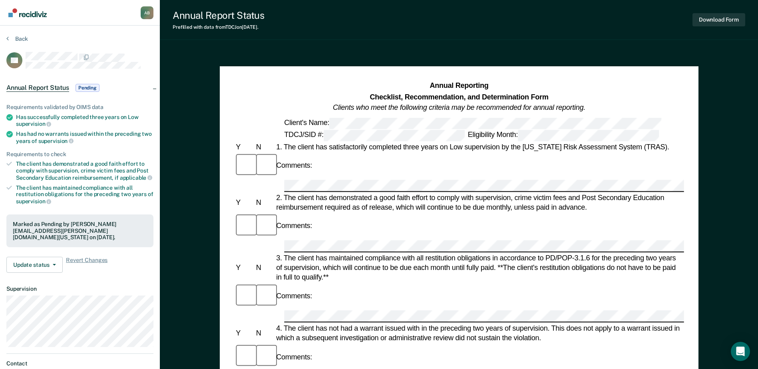
scroll to position [4, 0]
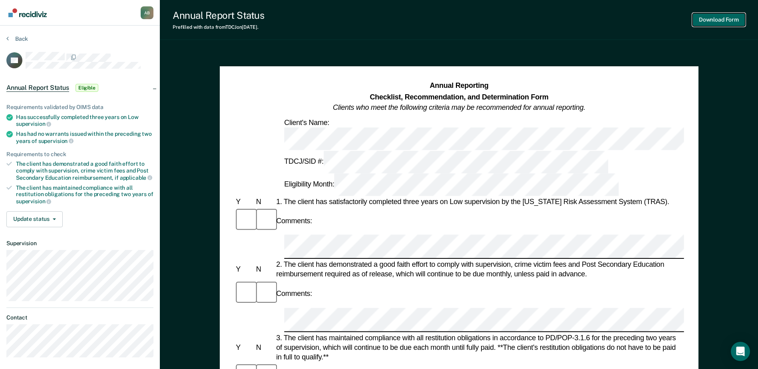
click at [729, 19] on button "Download Form" at bounding box center [718, 19] width 53 height 13
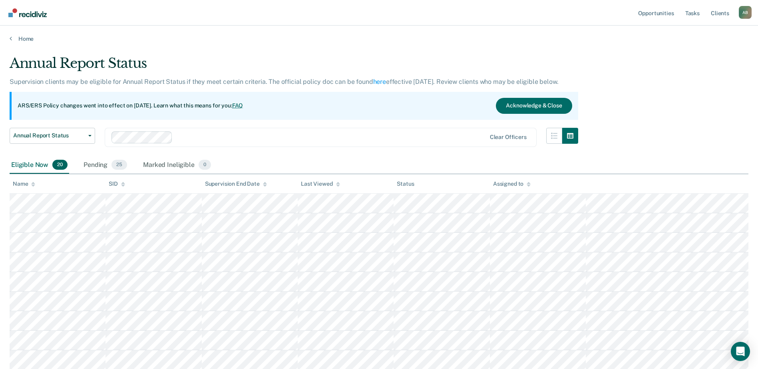
scroll to position [4, 0]
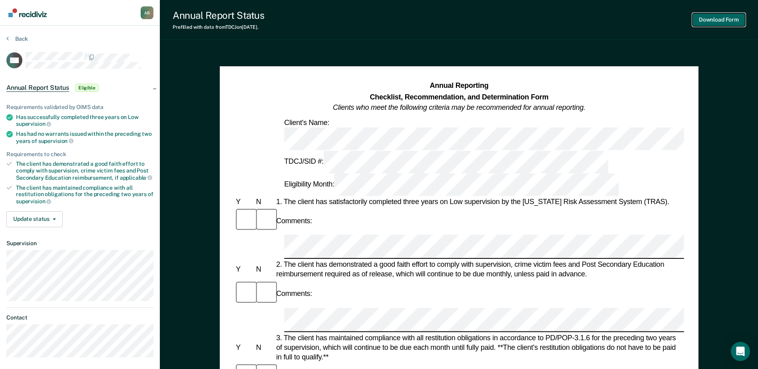
click at [720, 15] on button "Download Form" at bounding box center [718, 19] width 53 height 13
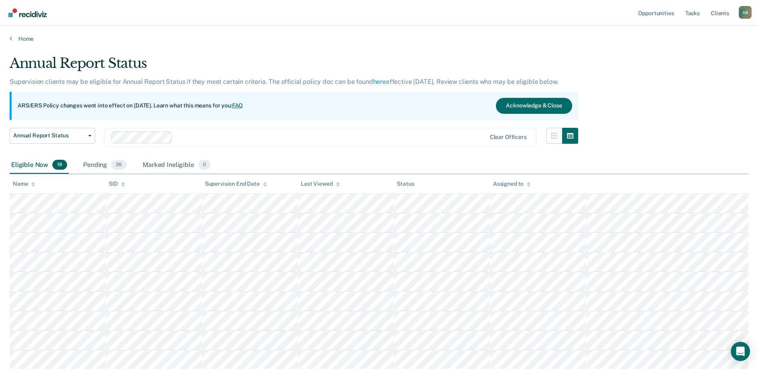
scroll to position [4, 0]
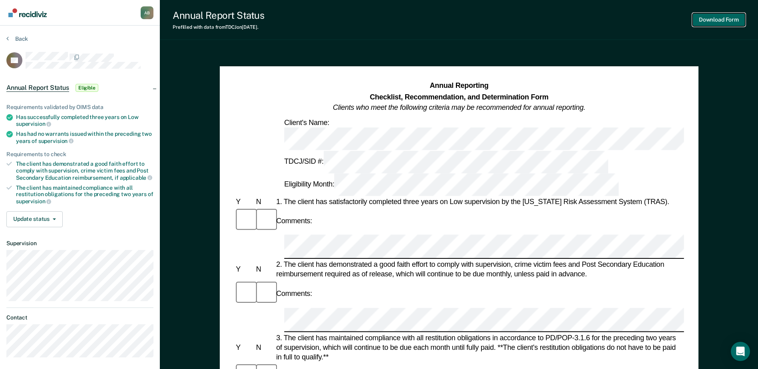
click at [728, 15] on button "Download Form" at bounding box center [718, 19] width 53 height 13
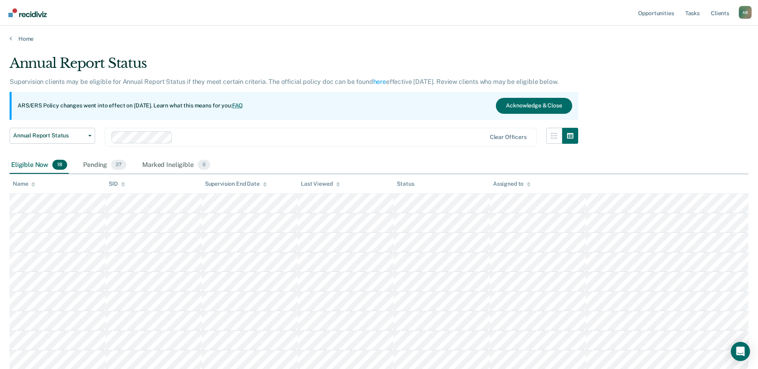
scroll to position [4, 0]
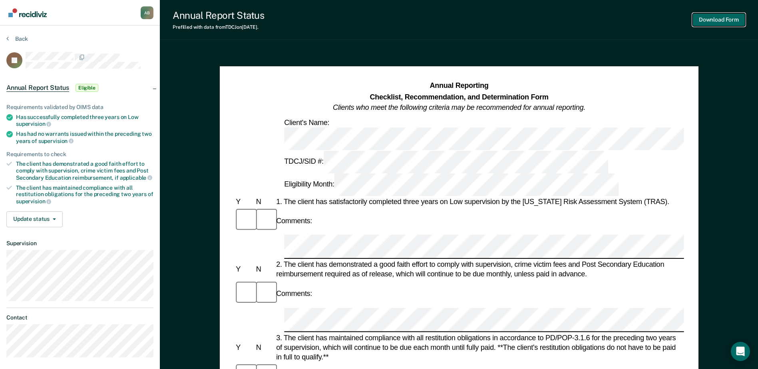
click at [709, 19] on button "Download Form" at bounding box center [718, 19] width 53 height 13
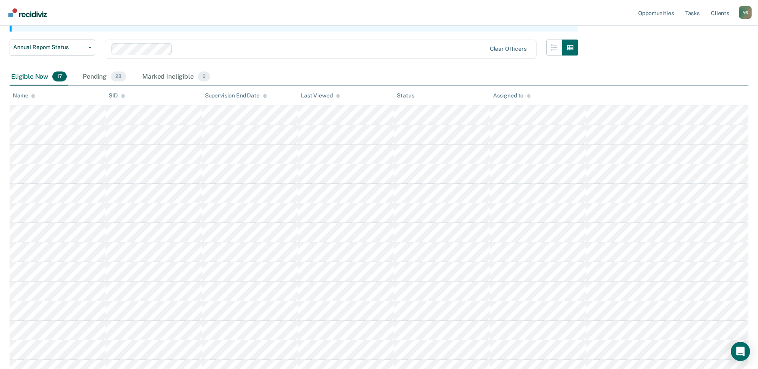
scroll to position [84, 0]
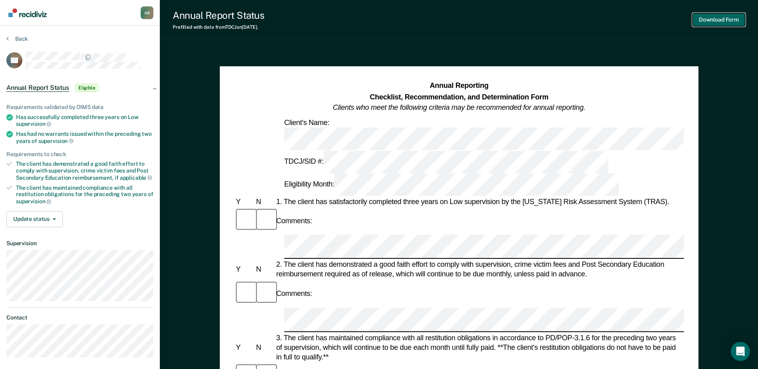
click at [725, 17] on button "Download Form" at bounding box center [718, 19] width 53 height 13
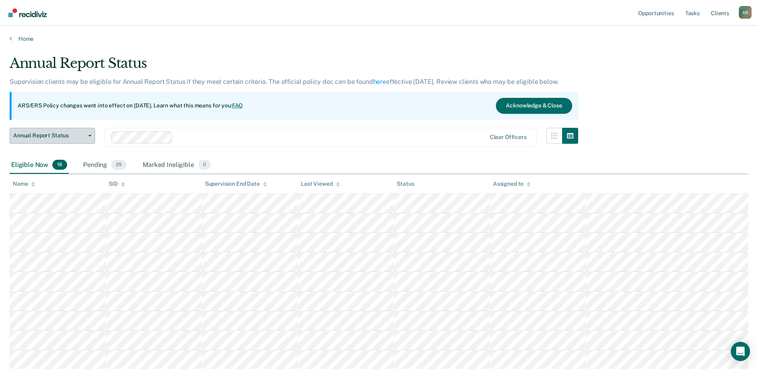
scroll to position [84, 0]
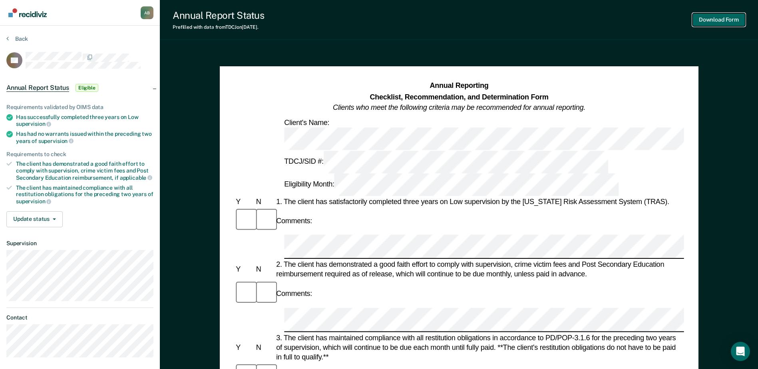
click at [708, 18] on button "Download Form" at bounding box center [718, 19] width 53 height 13
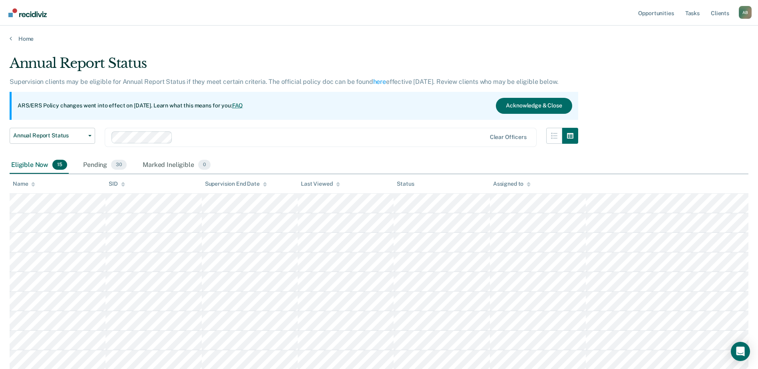
scroll to position [84, 0]
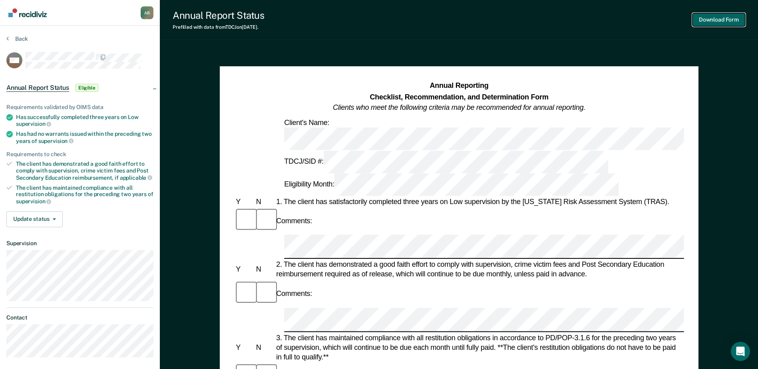
click at [705, 19] on button "Download Form" at bounding box center [718, 19] width 53 height 13
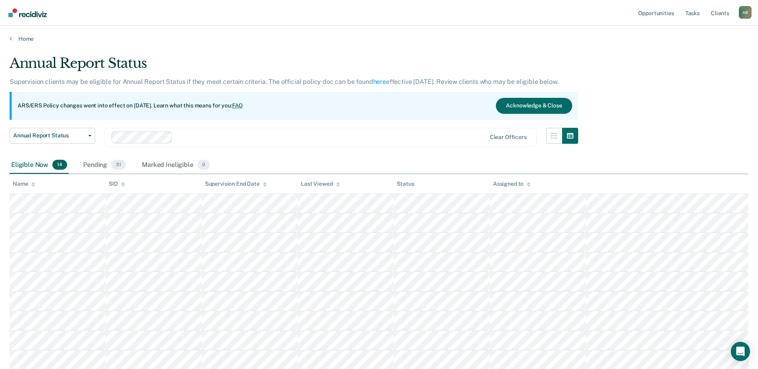
scroll to position [84, 0]
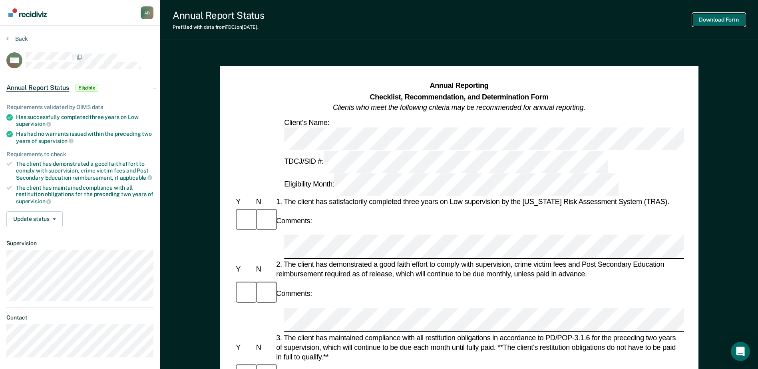
click at [730, 20] on button "Download Form" at bounding box center [718, 19] width 53 height 13
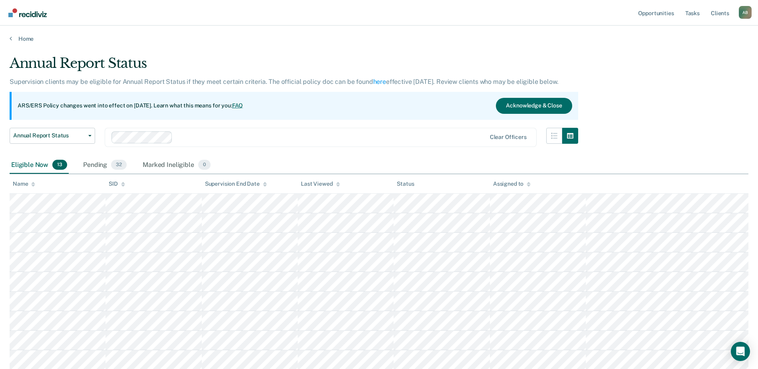
scroll to position [84, 0]
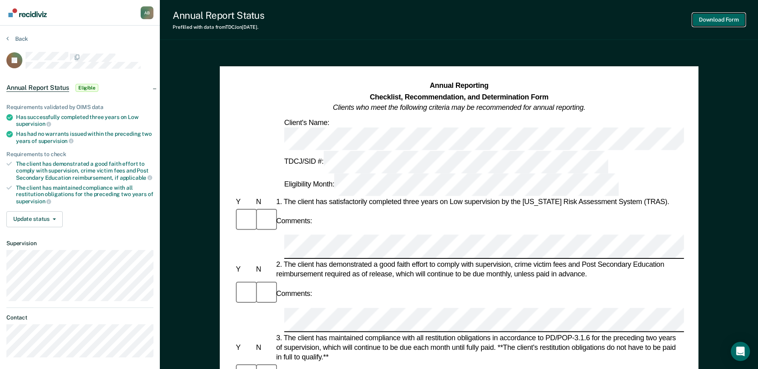
click at [713, 20] on button "Download Form" at bounding box center [718, 19] width 53 height 13
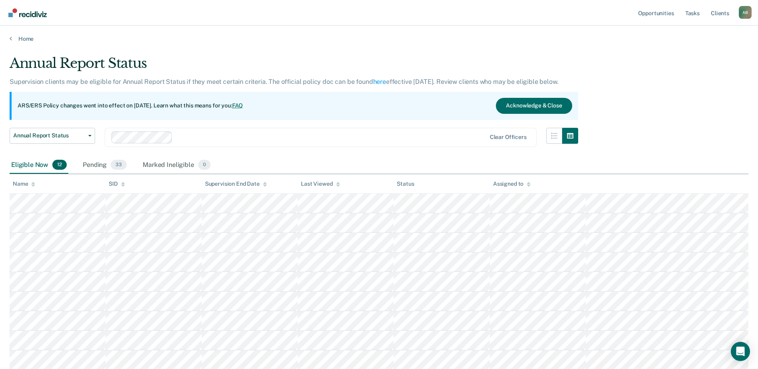
scroll to position [84, 0]
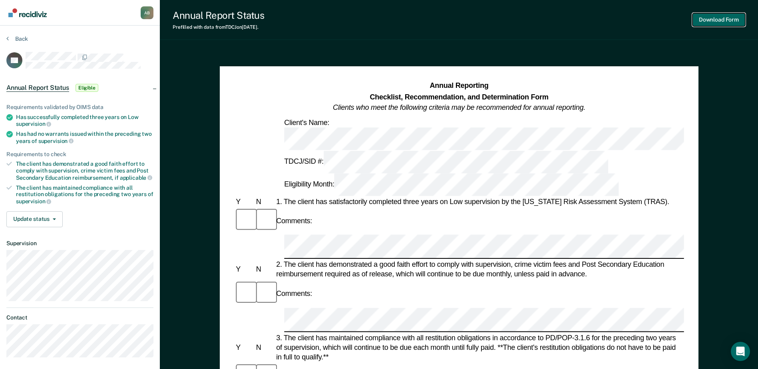
click at [712, 20] on button "Download Form" at bounding box center [718, 19] width 53 height 13
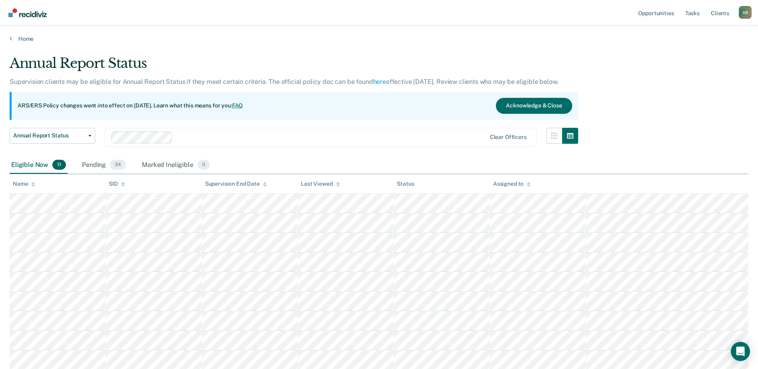
scroll to position [84, 0]
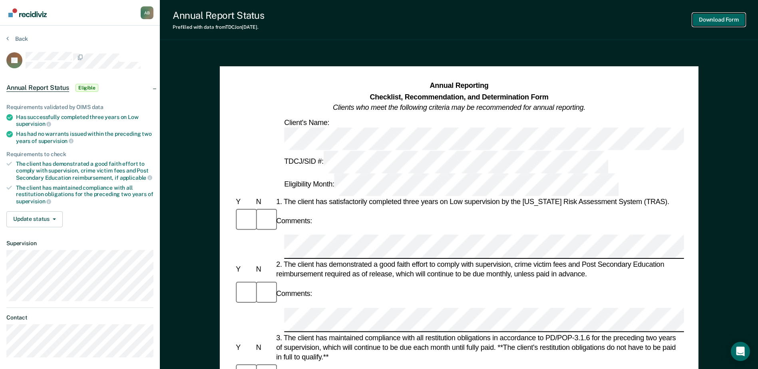
click at [722, 20] on button "Download Form" at bounding box center [718, 19] width 53 height 13
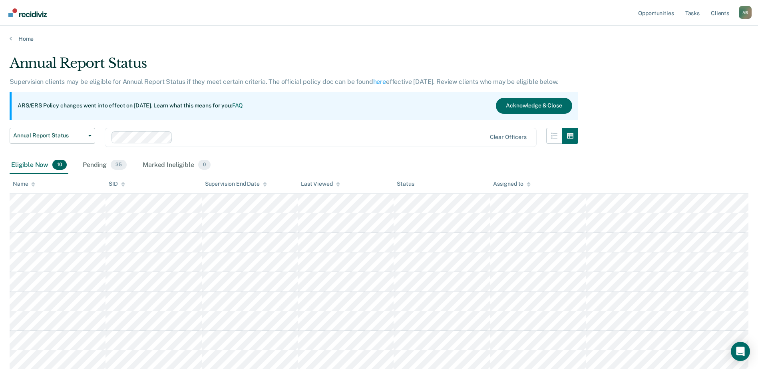
scroll to position [78, 0]
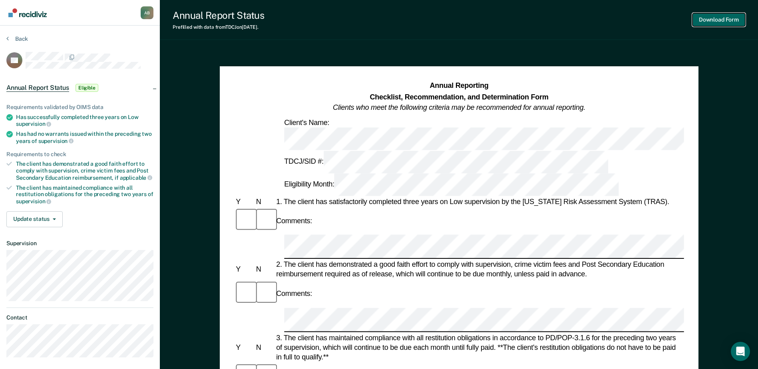
click at [728, 19] on button "Download Form" at bounding box center [718, 19] width 53 height 13
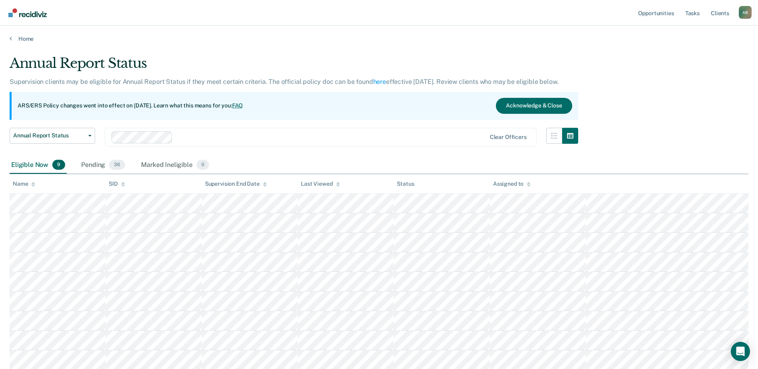
scroll to position [58, 0]
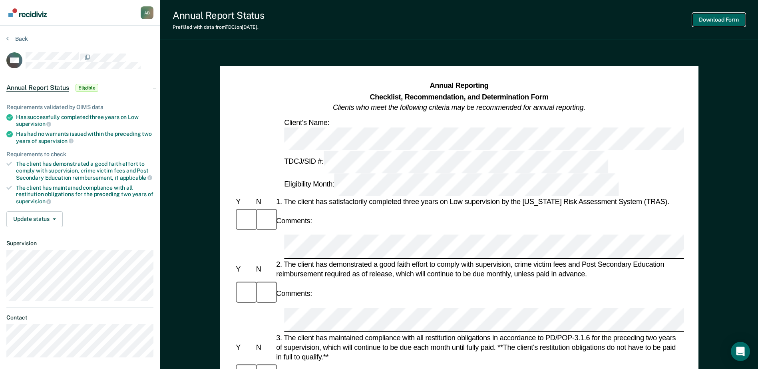
click at [718, 16] on button "Download Form" at bounding box center [718, 19] width 53 height 13
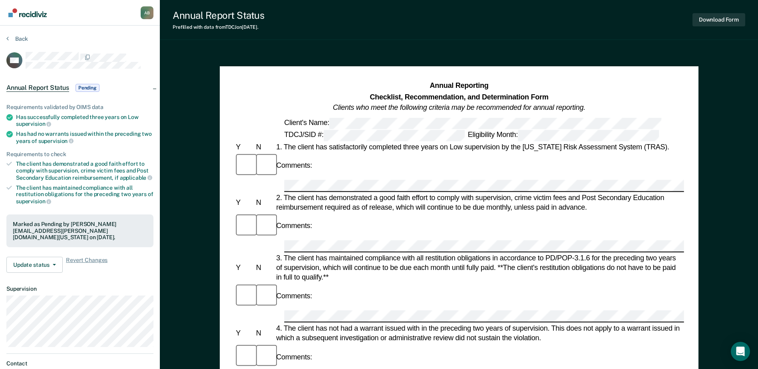
scroll to position [39, 0]
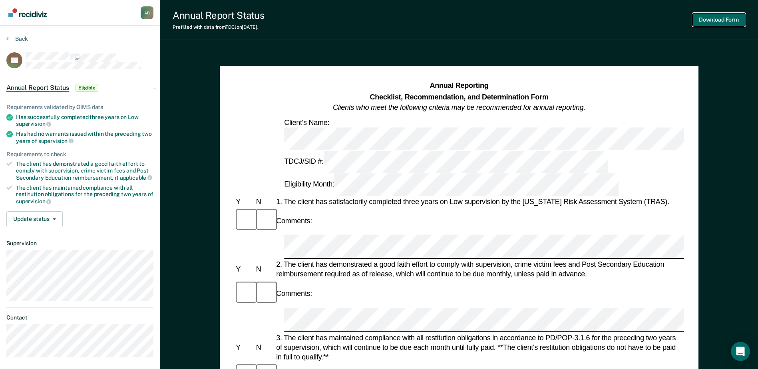
click at [710, 19] on button "Download Form" at bounding box center [718, 19] width 53 height 13
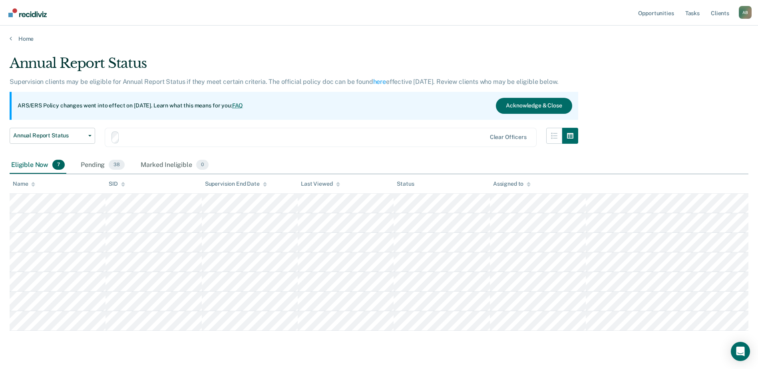
scroll to position [19, 0]
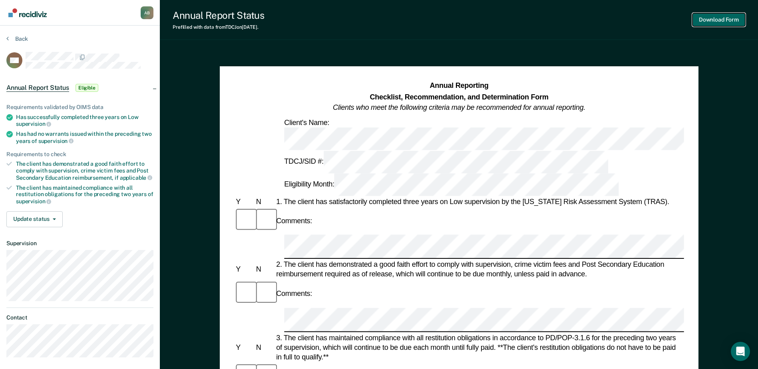
click at [722, 20] on button "Download Form" at bounding box center [718, 19] width 53 height 13
click at [722, 18] on button "Download Form" at bounding box center [718, 19] width 53 height 13
click at [719, 18] on button "Download Form" at bounding box center [718, 19] width 53 height 13
click at [708, 17] on button "Download Form" at bounding box center [718, 19] width 53 height 13
click at [720, 16] on button "Download Form" at bounding box center [718, 19] width 53 height 13
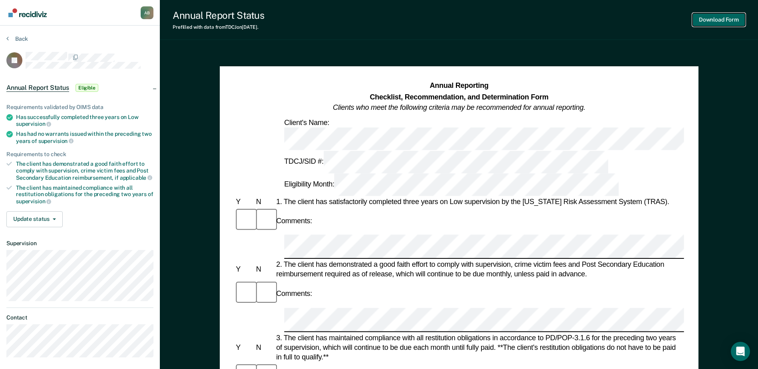
click at [704, 16] on button "Download Form" at bounding box center [718, 19] width 53 height 13
click at [708, 16] on button "Download Form" at bounding box center [718, 19] width 53 height 13
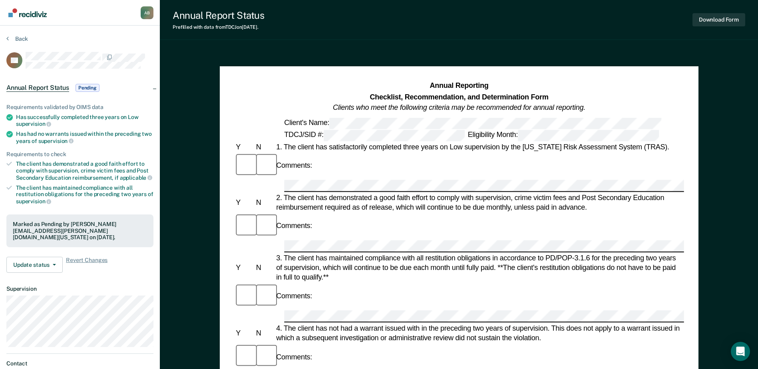
scroll to position [19, 0]
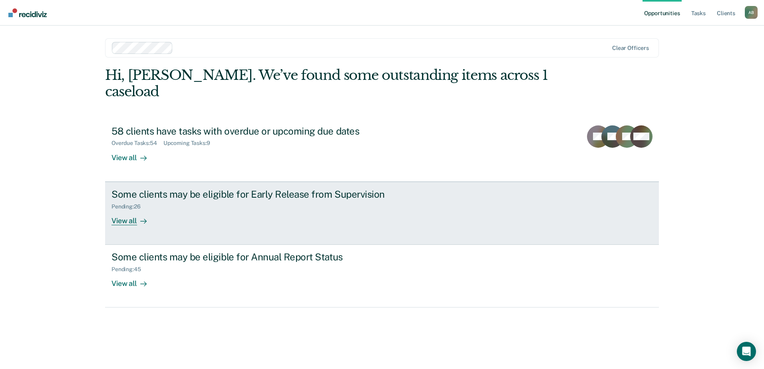
click at [131, 210] on div "View all" at bounding box center [133, 218] width 45 height 16
